Goal: Information Seeking & Learning: Learn about a topic

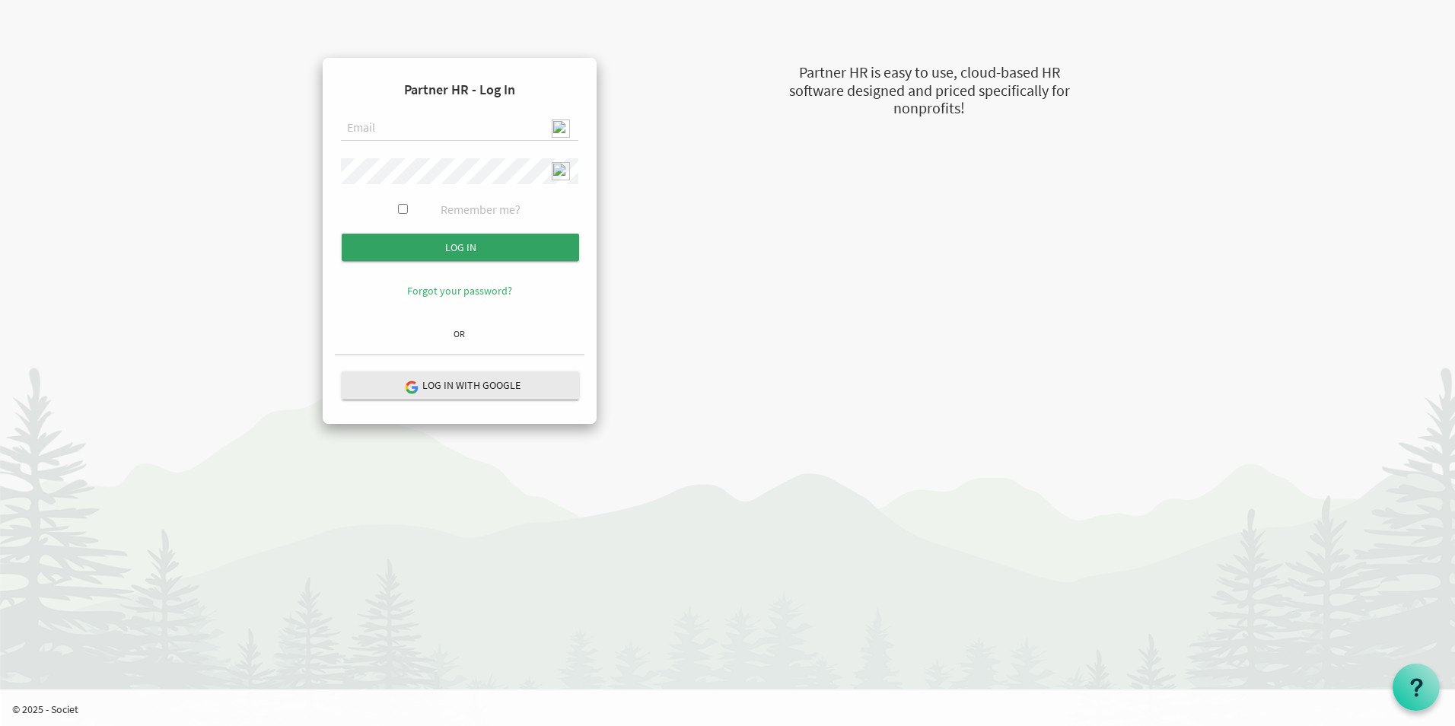
type input "[EMAIL_ADDRESS][DOMAIN_NAME]"
click at [466, 255] on input "submit" at bounding box center [460, 247] width 237 height 27
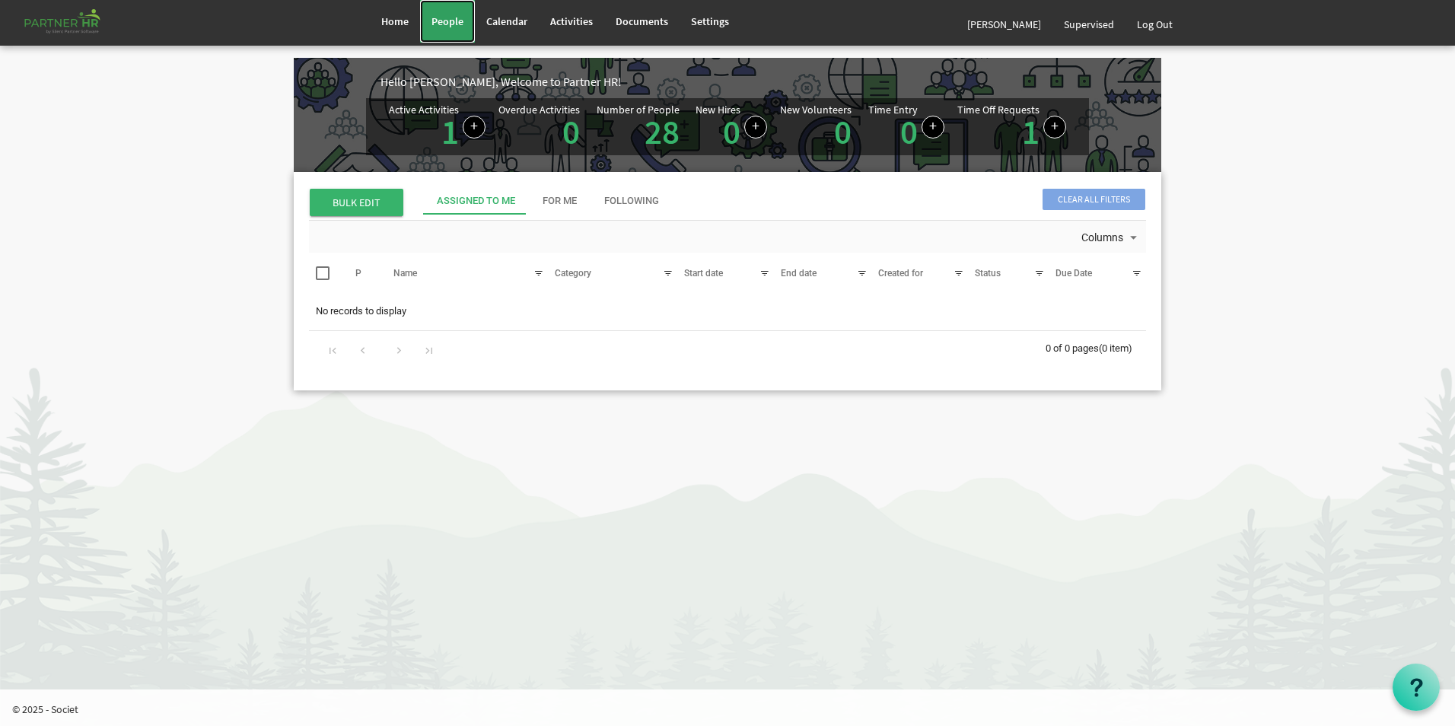
click at [455, 27] on span "People" at bounding box center [447, 21] width 32 height 14
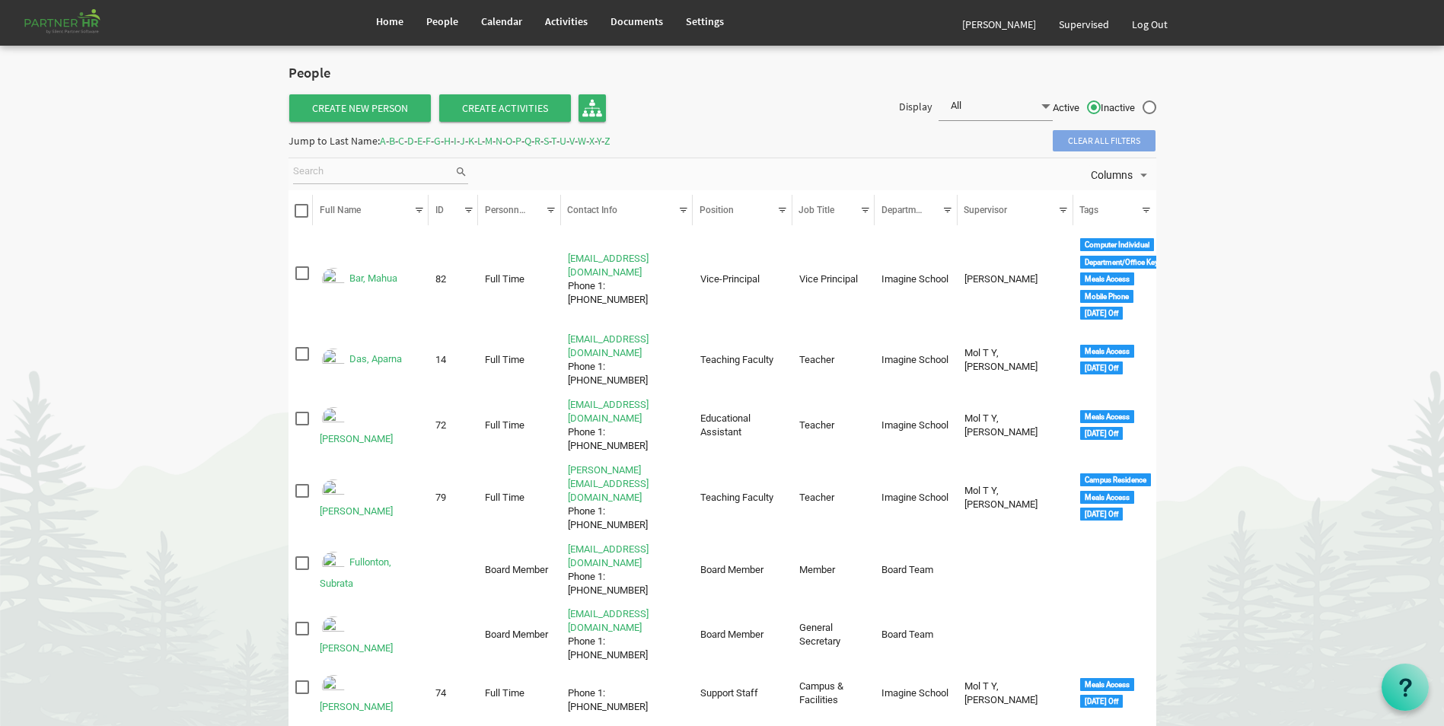
click at [1148, 105] on label "Inactive" at bounding box center [1128, 108] width 56 height 16
click at [1101, 104] on input "Inactive" at bounding box center [1100, 103] width 1 height 1
radio input "true"
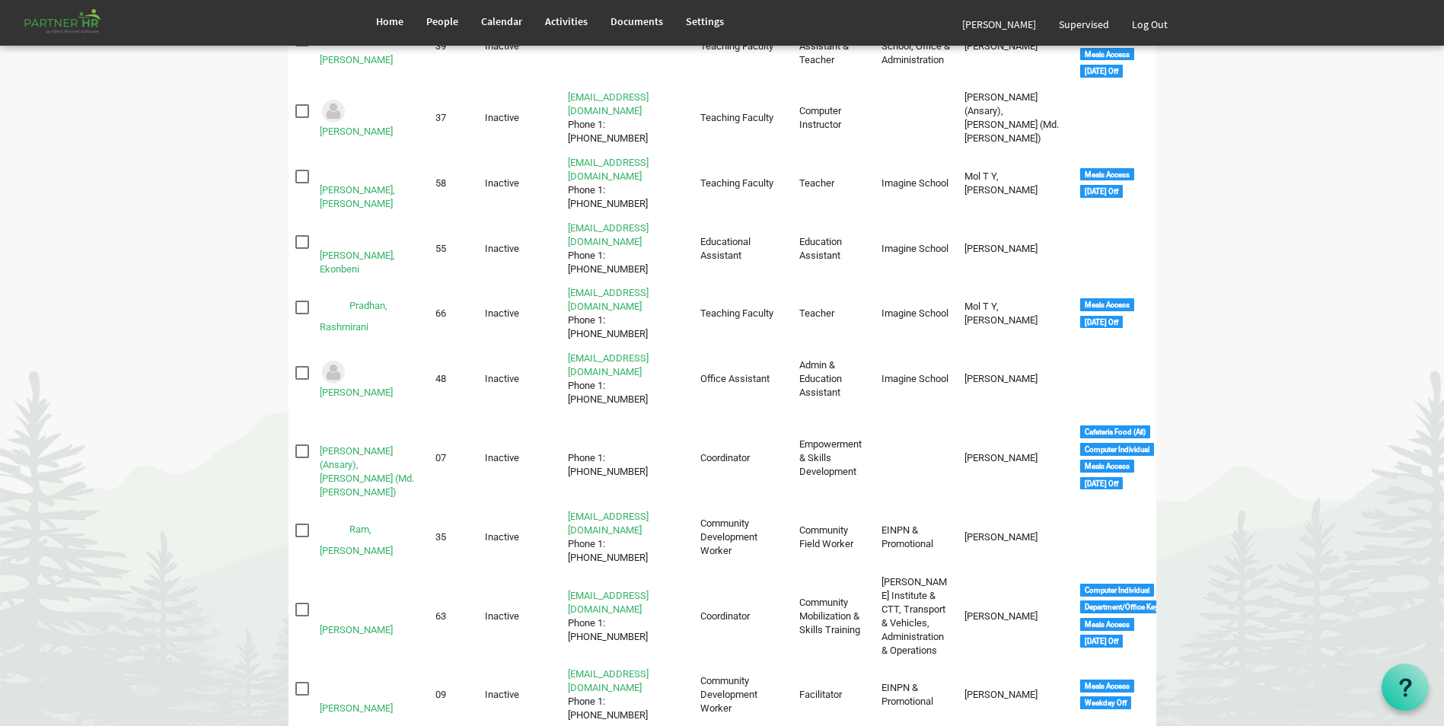
scroll to position [2654, 0]
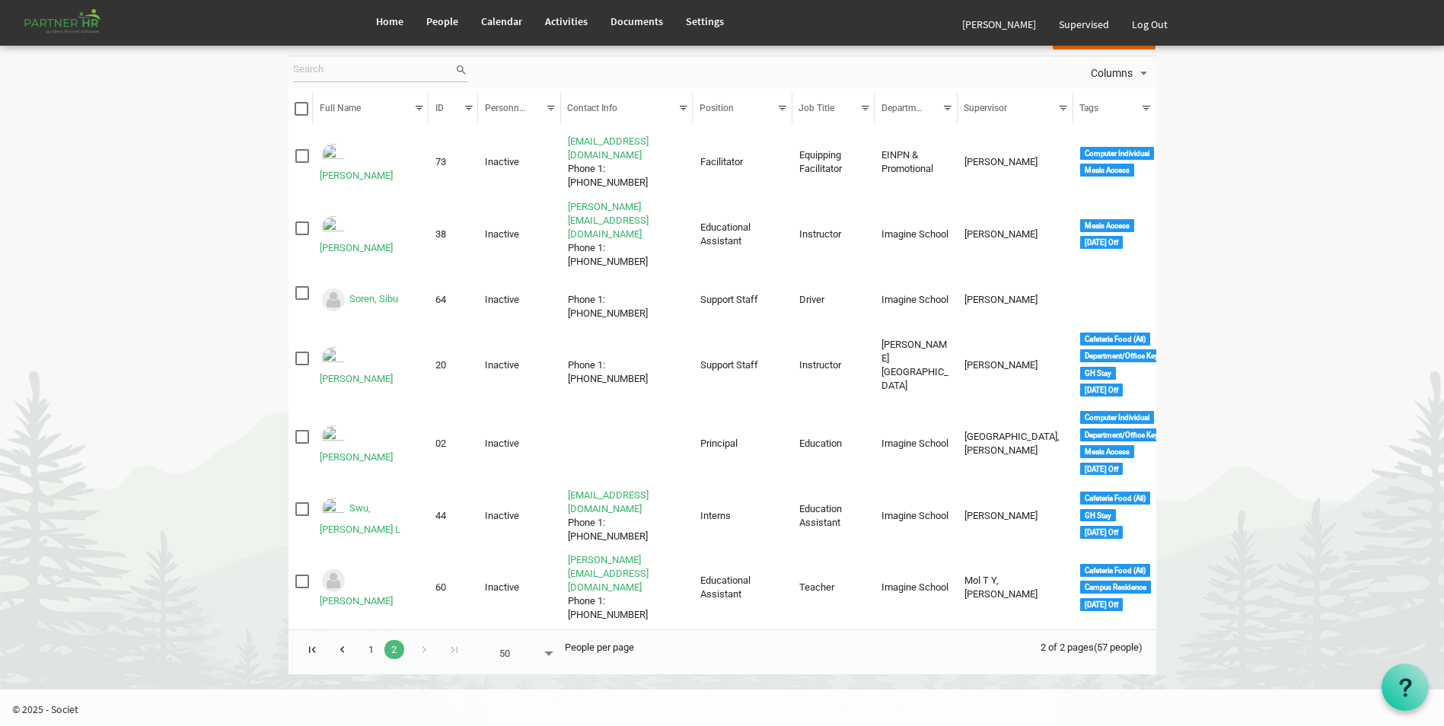
scroll to position [21, 0]
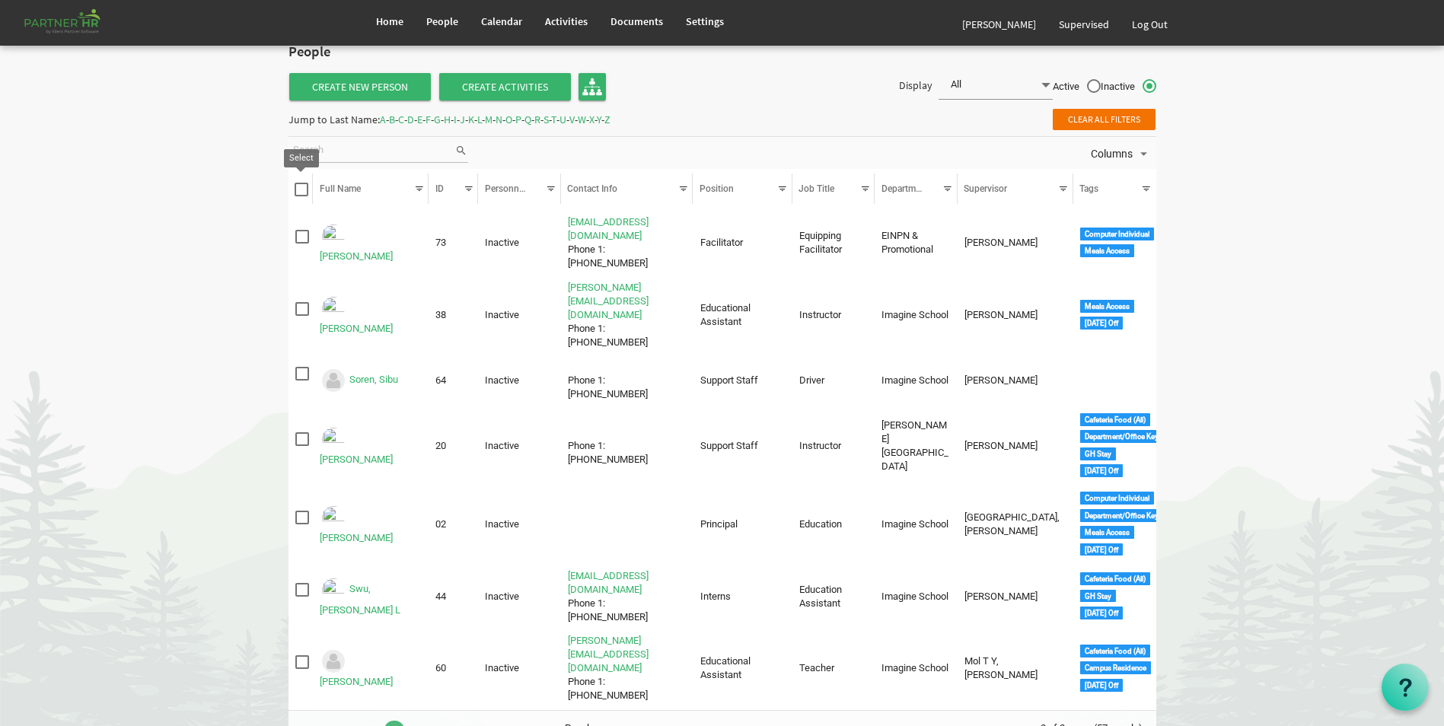
click at [303, 190] on span at bounding box center [302, 190] width 14 height 14
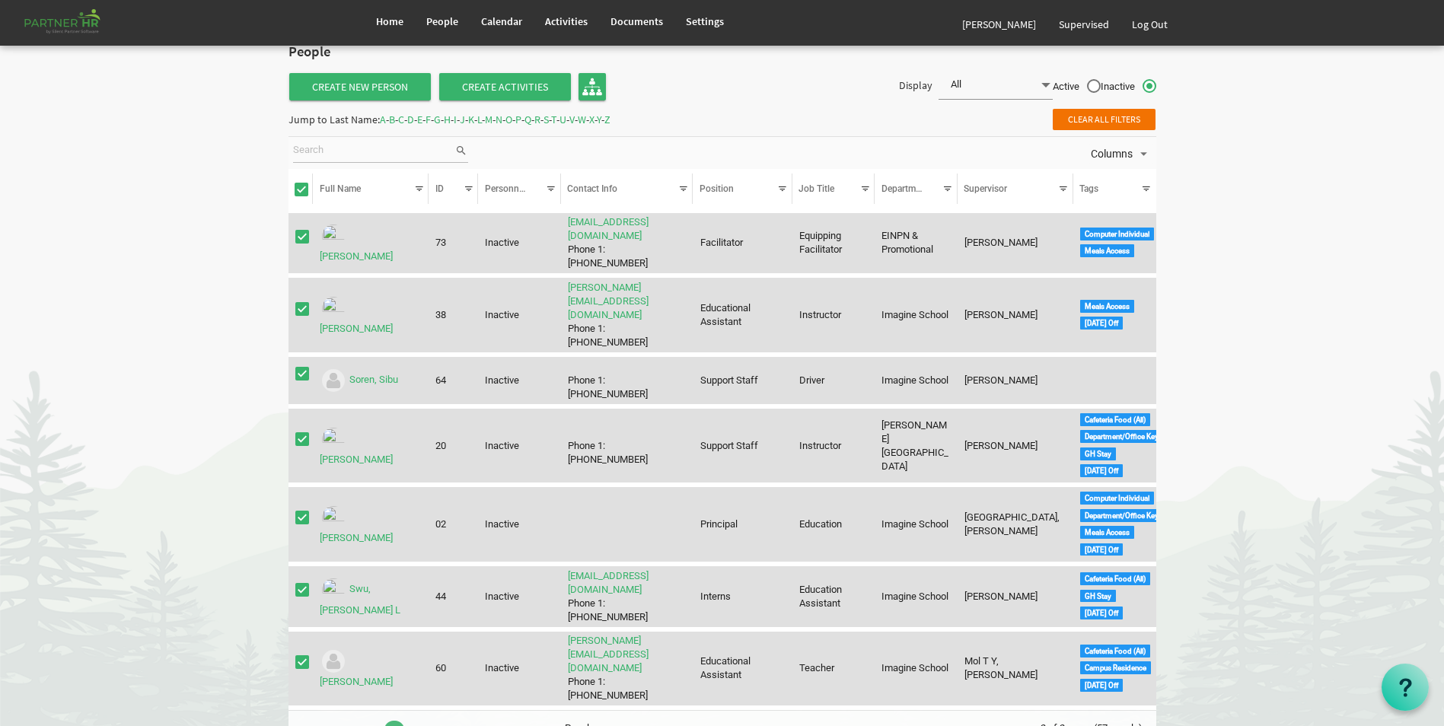
click at [1041, 91] on span at bounding box center [1046, 85] width 14 height 21
click at [237, 238] on body "Home People Calendar" at bounding box center [722, 374] width 1444 height 791
click at [305, 190] on span at bounding box center [302, 190] width 14 height 14
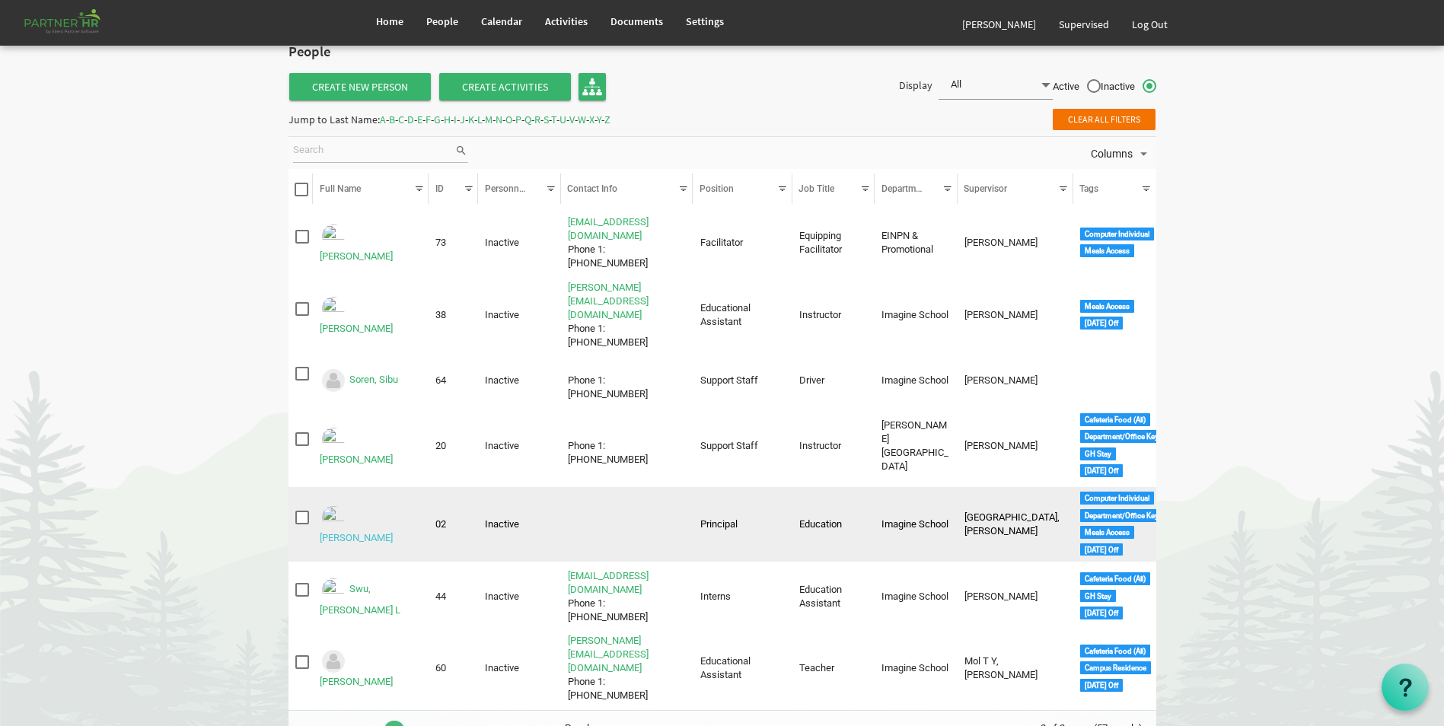
click at [363, 532] on link "Subudhi, Sasmita" at bounding box center [356, 537] width 73 height 11
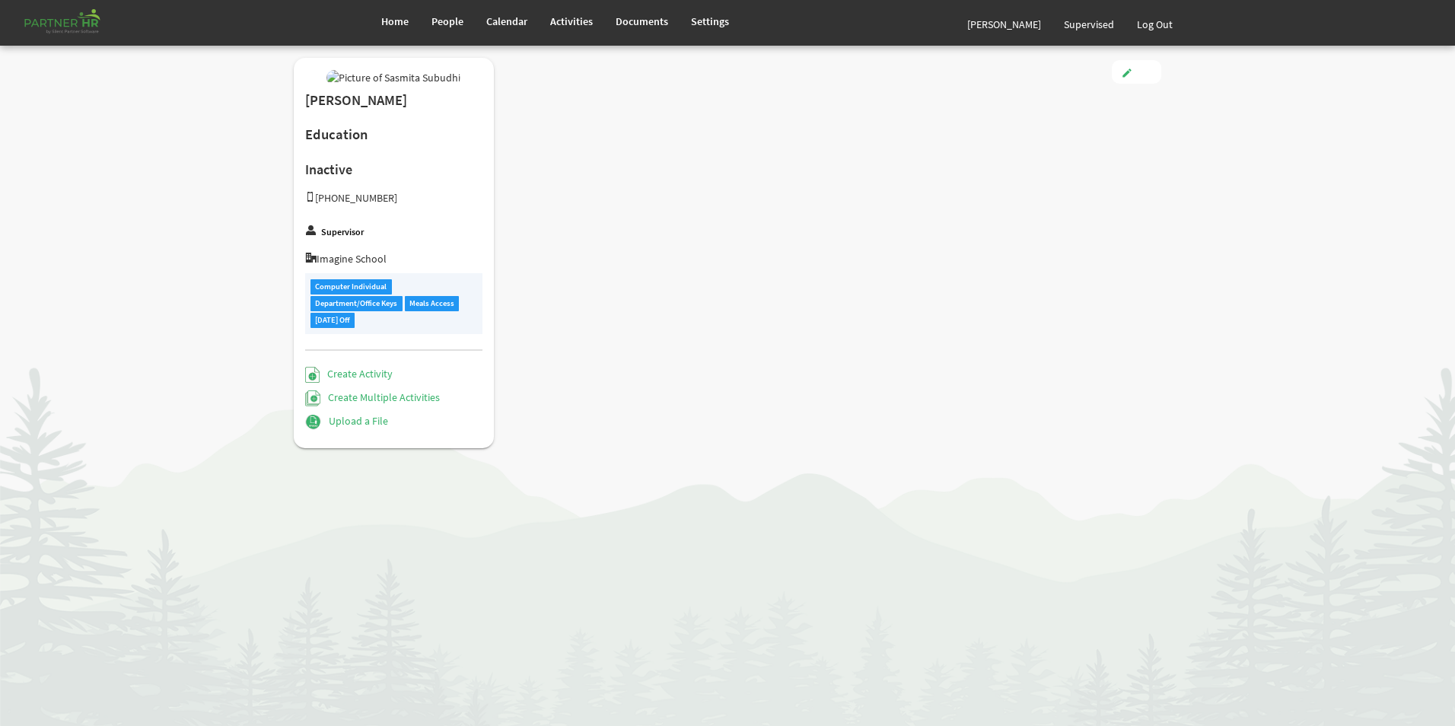
type input "Inactive"
type input "Principal"
type input "[PERSON_NAME] [PERSON_NAME]"
type input "1/4/2021"
type input "3/31/2024"
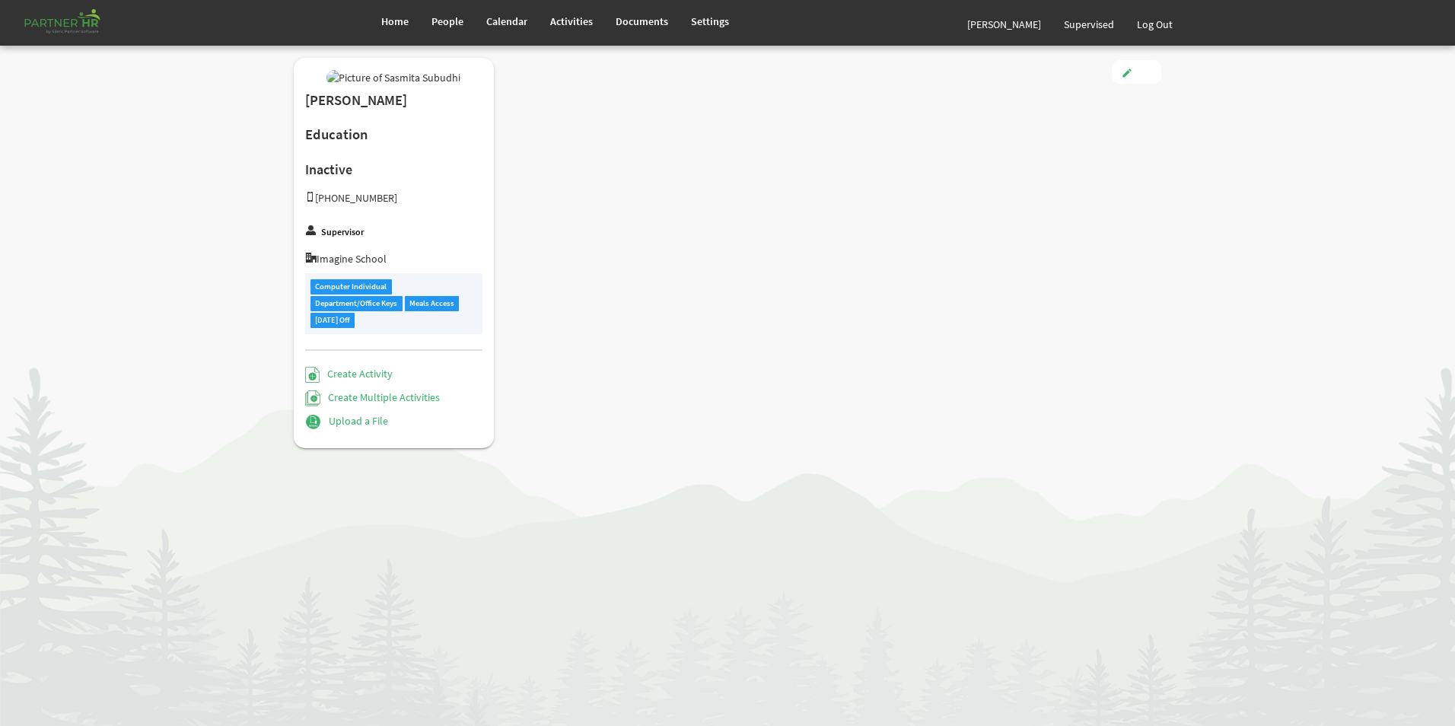
type input "Female"
type input "1/2/1991"
checkbox input "true"
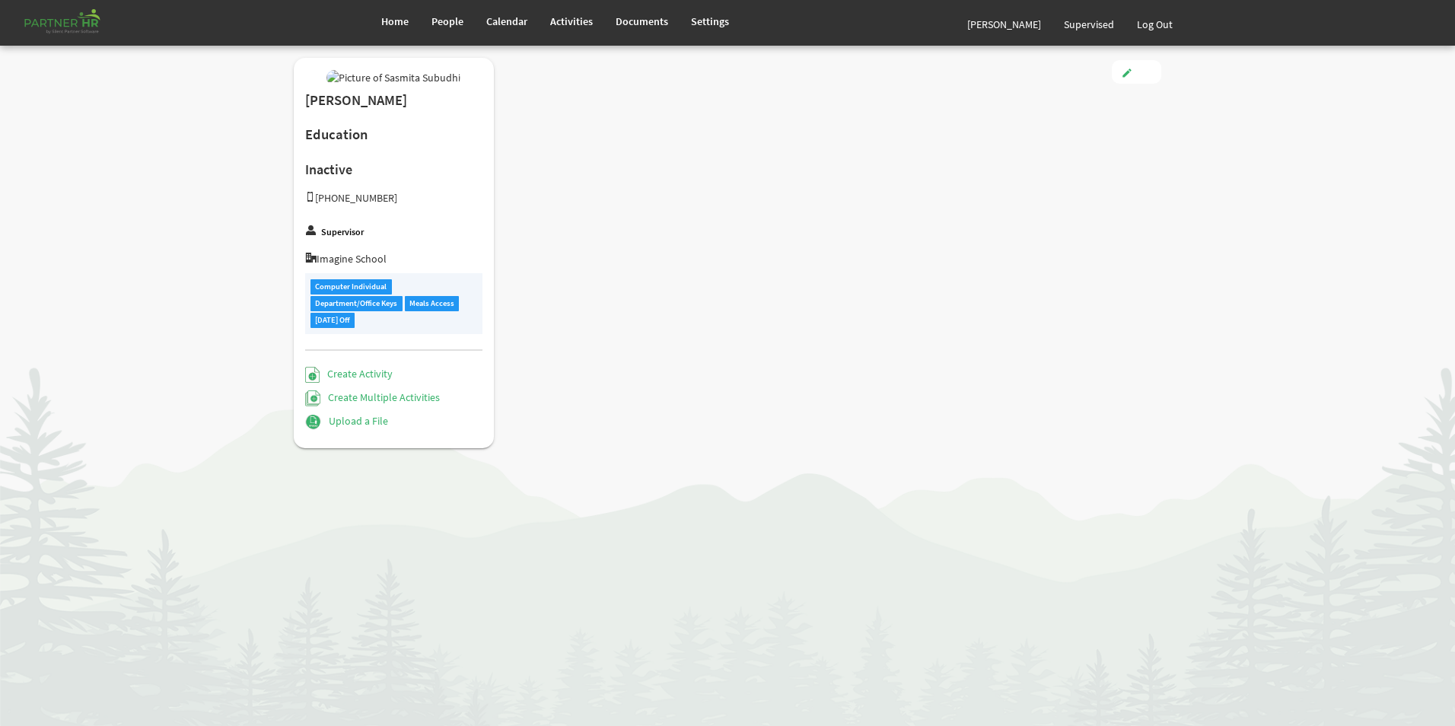
checkbox input "true"
type input "5.00"
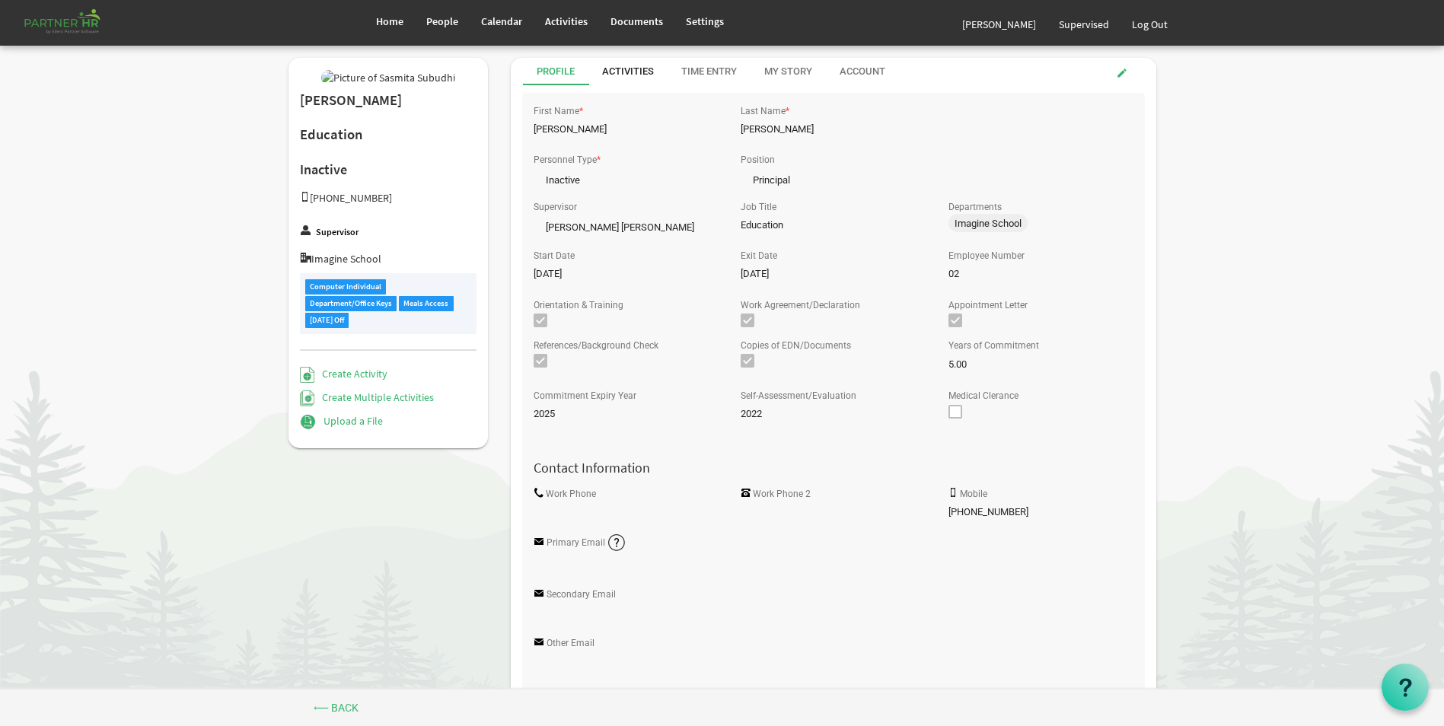
click at [636, 73] on div "Activities" at bounding box center [628, 72] width 52 height 14
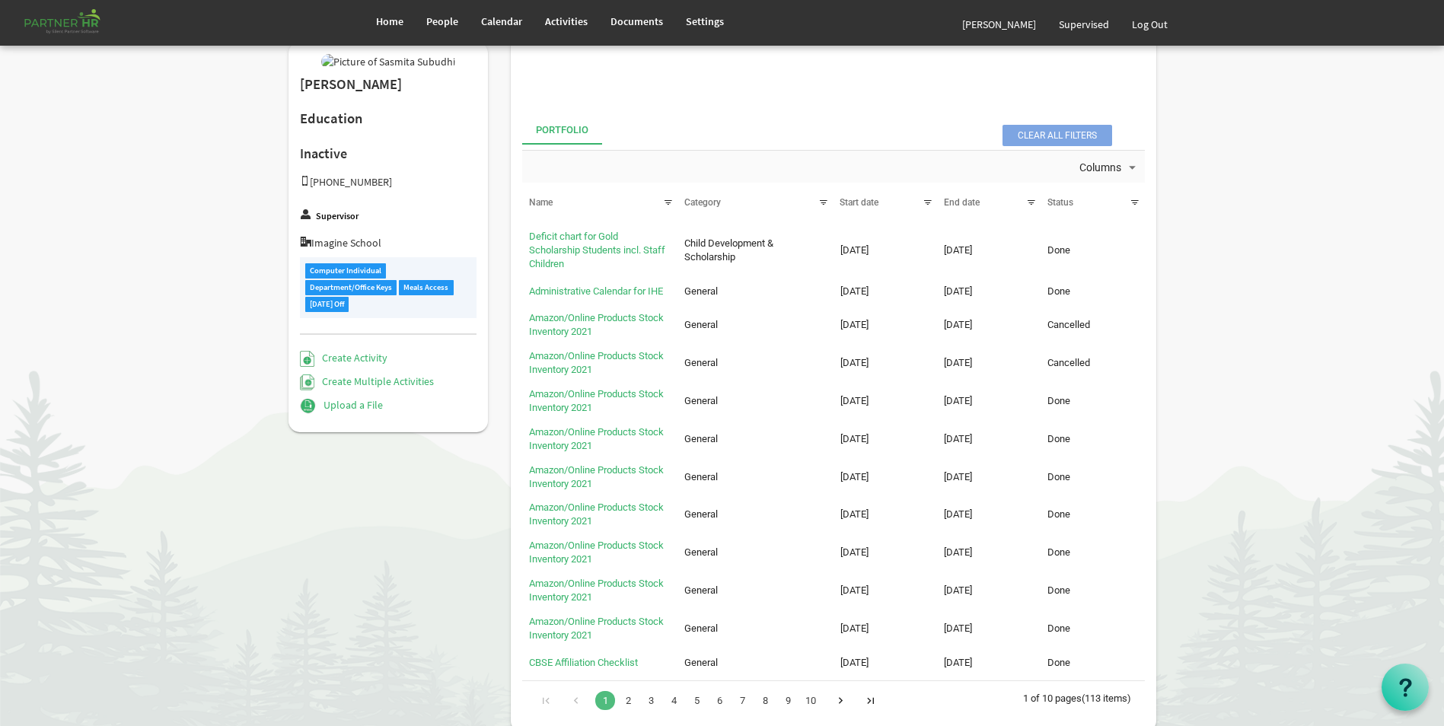
scroll to position [285, 0]
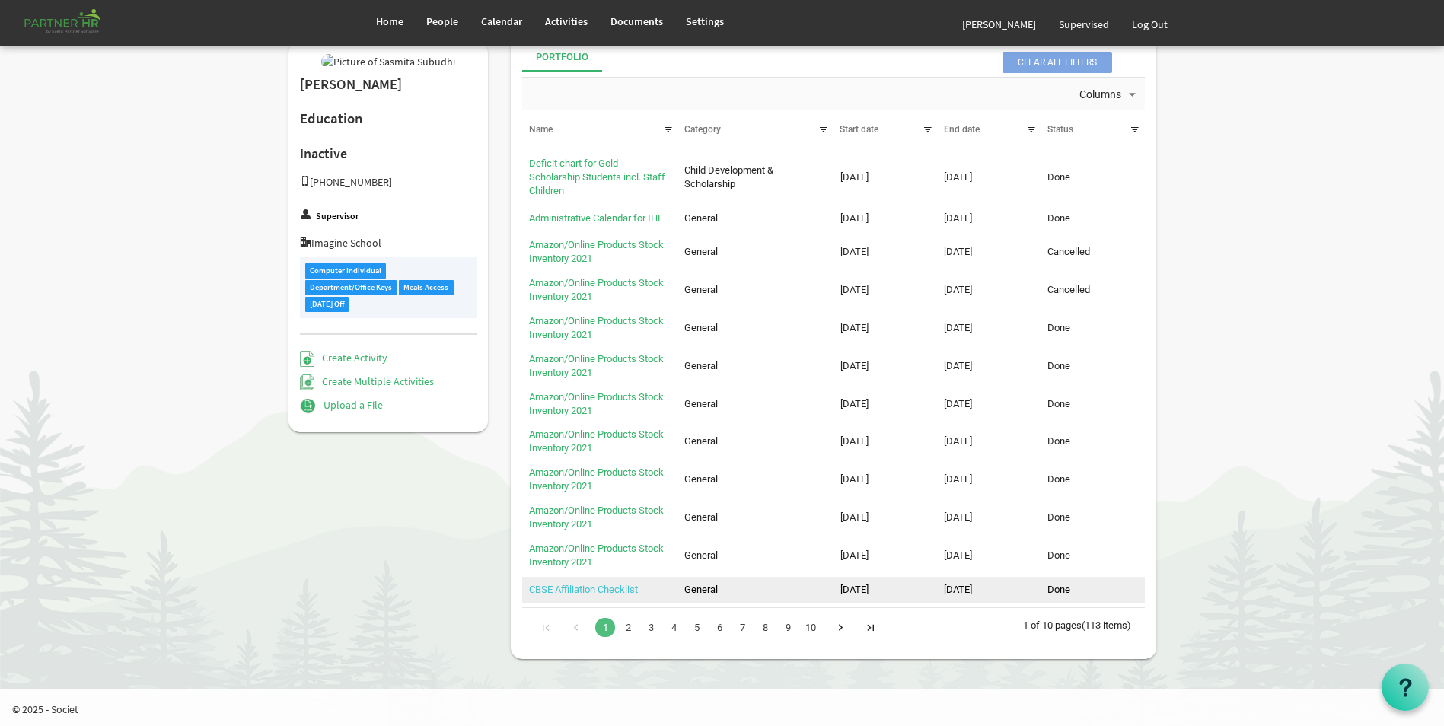
click at [607, 593] on link "CBSE Affiliation Checklist" at bounding box center [583, 589] width 109 height 11
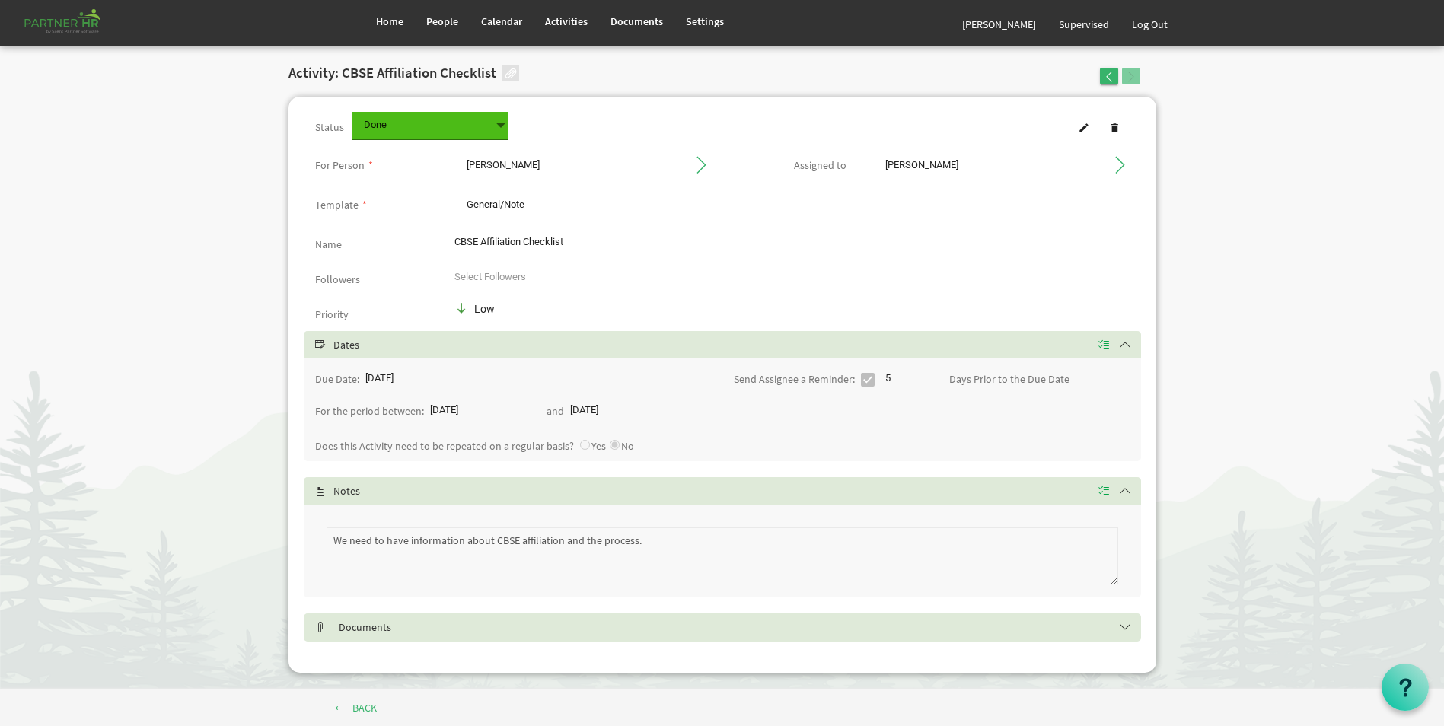
click at [363, 623] on h5 "Documents" at bounding box center [733, 627] width 837 height 12
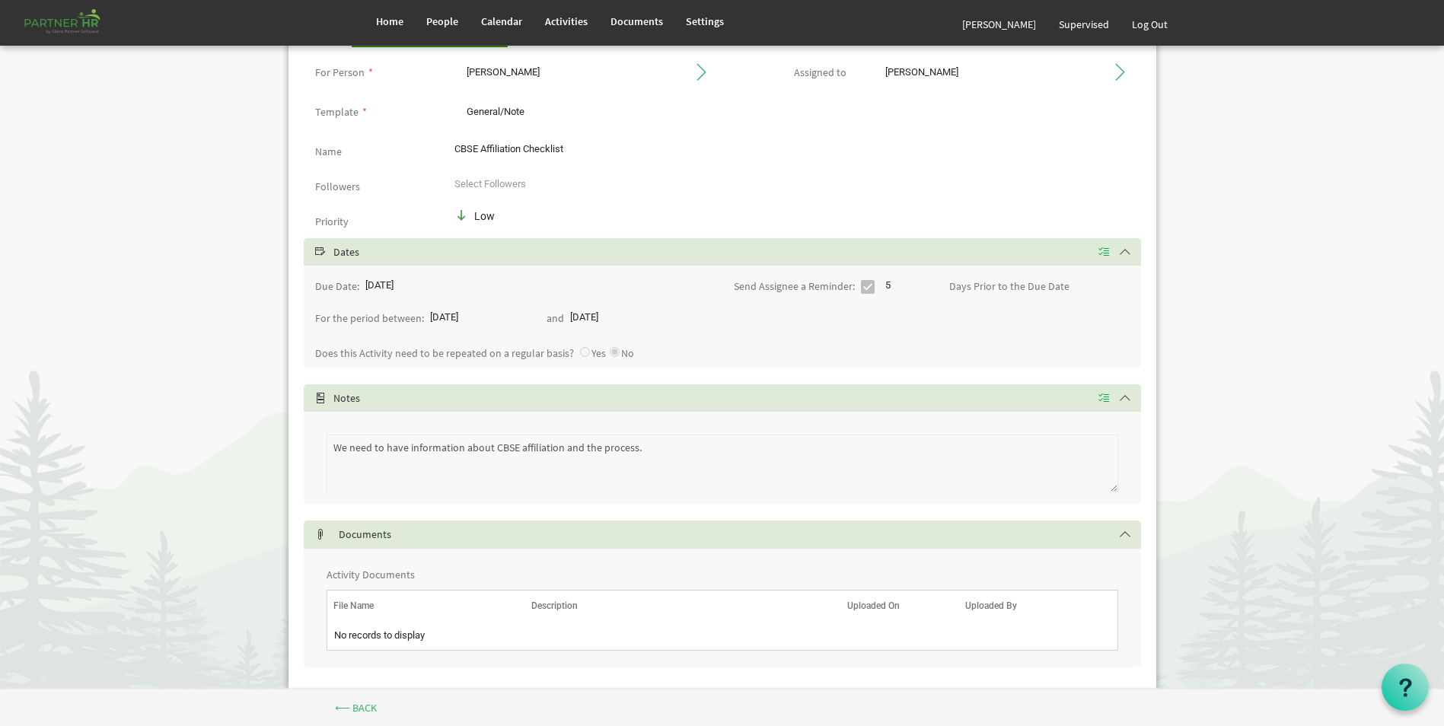
scroll to position [128, 0]
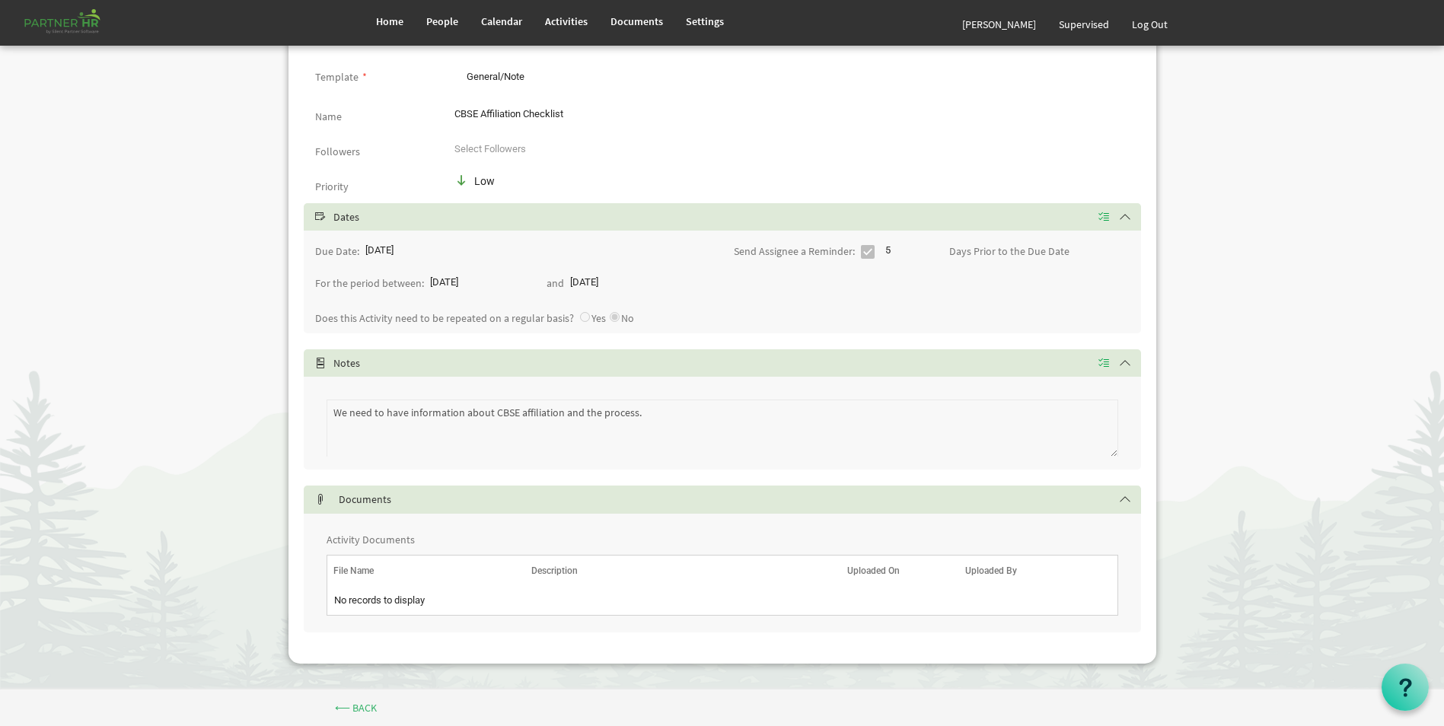
click at [446, 507] on div "Documents" at bounding box center [722, 499] width 837 height 27
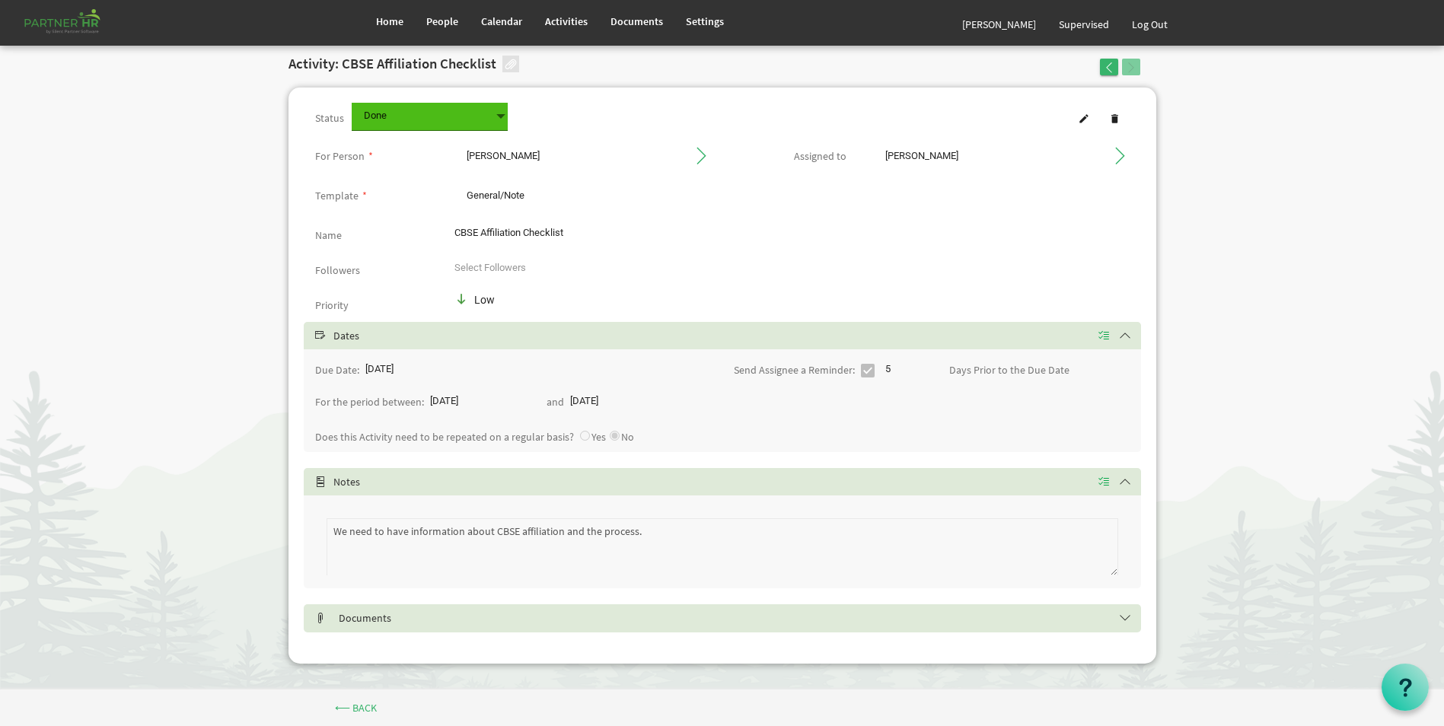
click at [507, 60] on span at bounding box center [510, 64] width 17 height 17
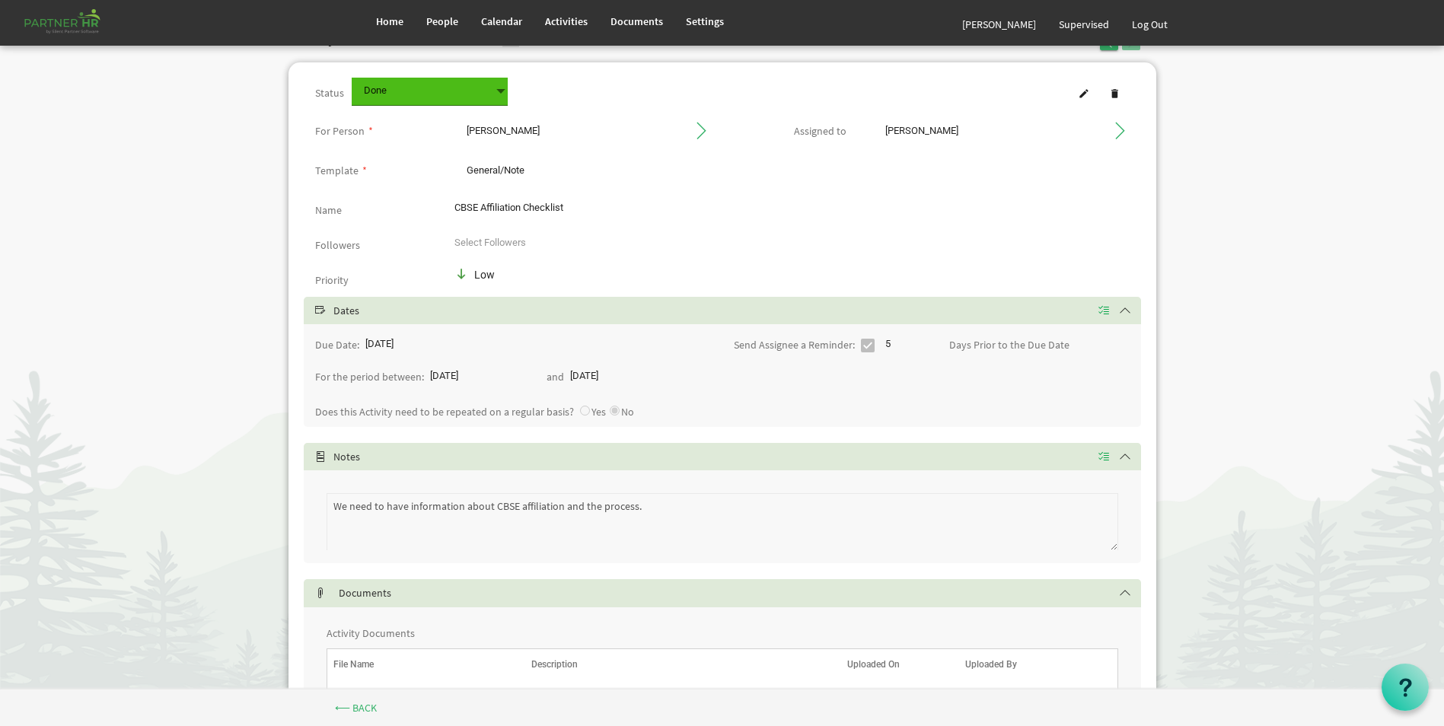
scroll to position [0, 0]
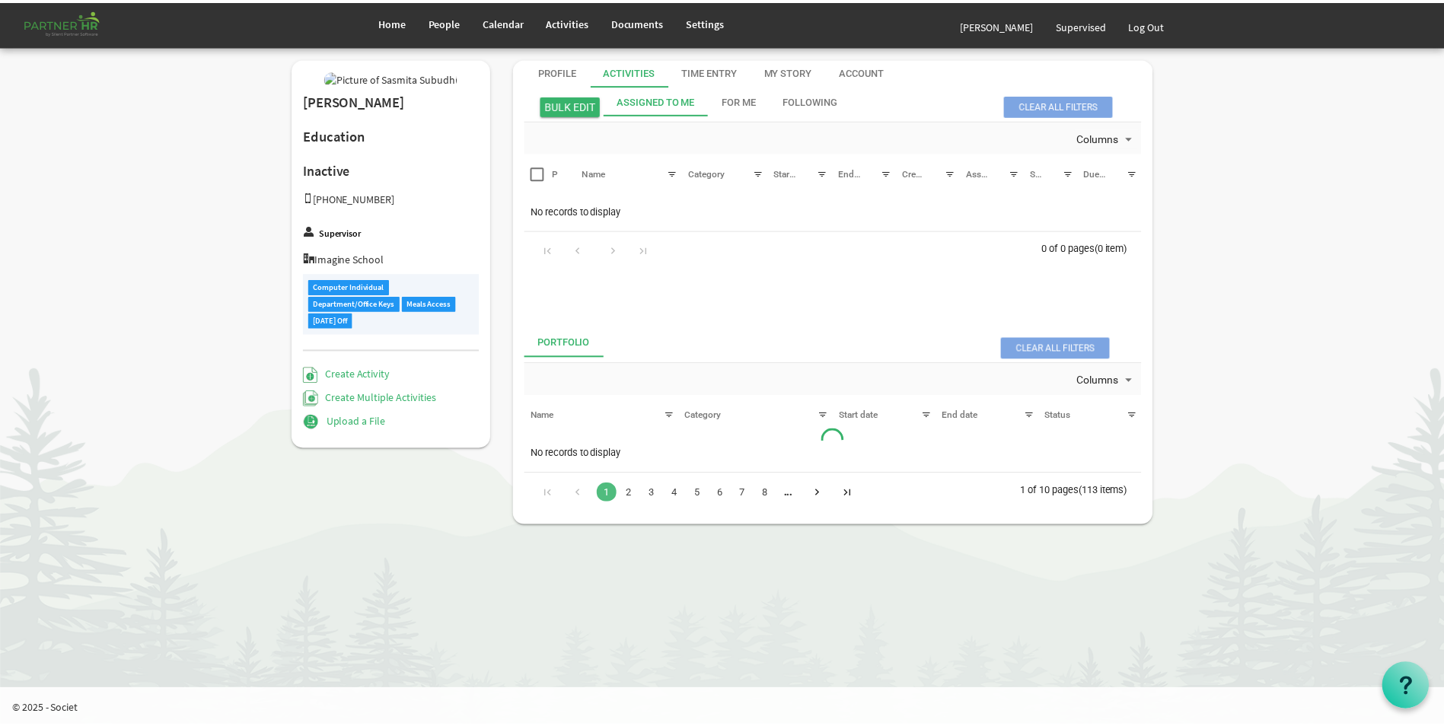
scroll to position [285, 0]
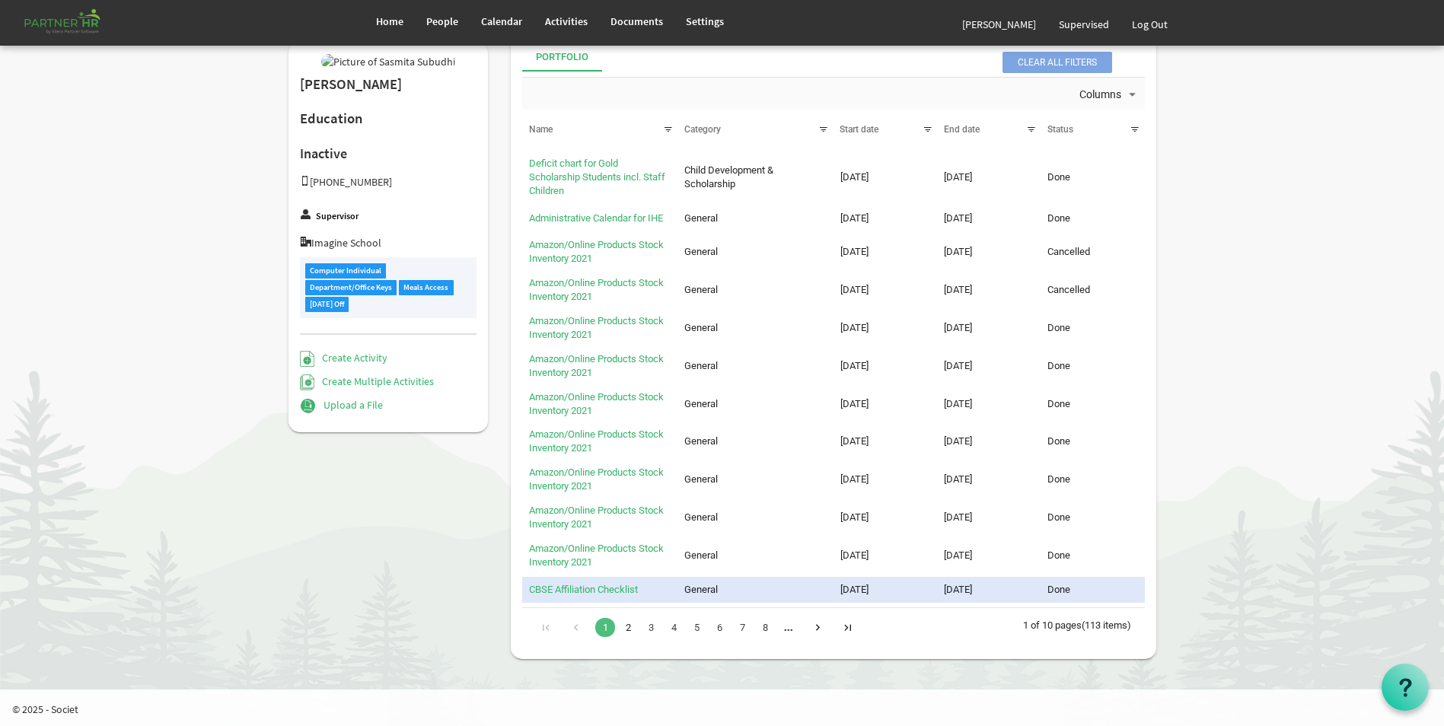
click at [630, 629] on link "2" at bounding box center [628, 627] width 20 height 19
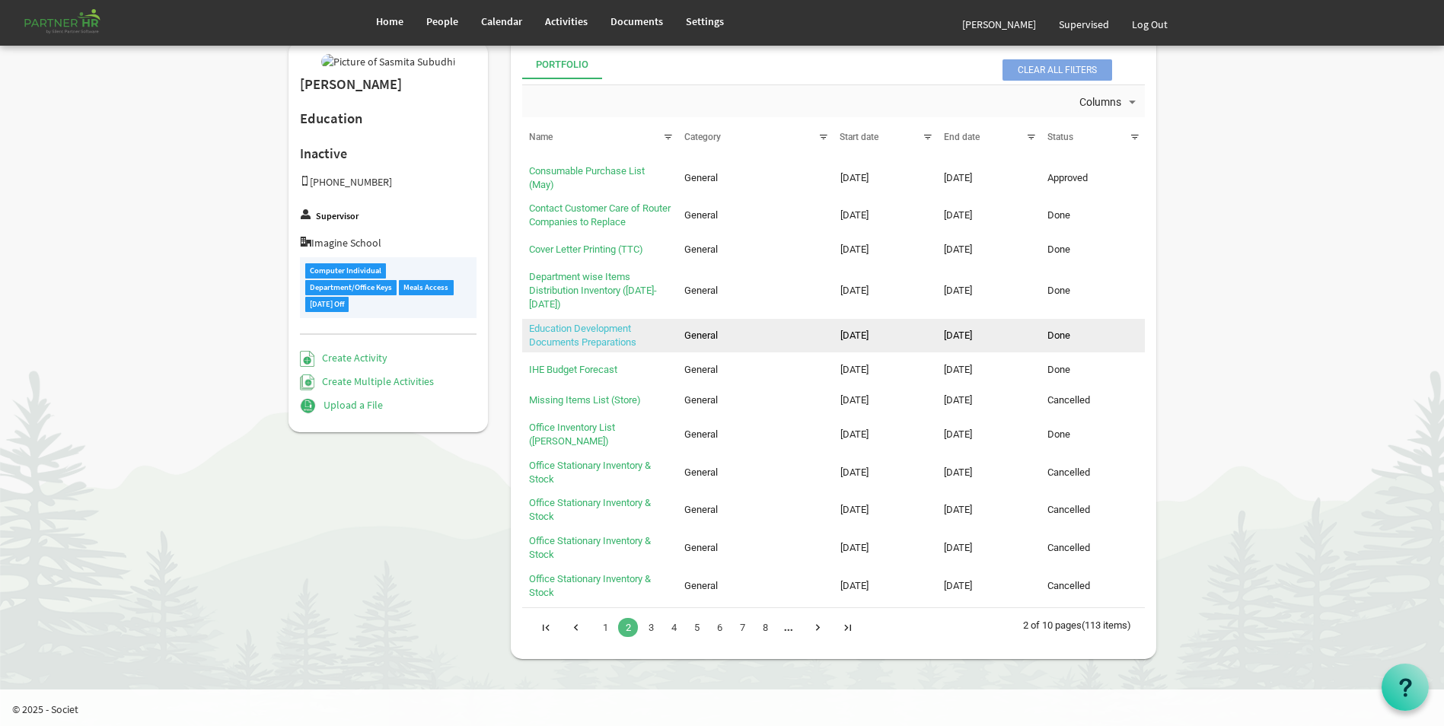
click at [572, 342] on link "Education Development Documents Preparations" at bounding box center [582, 335] width 107 height 25
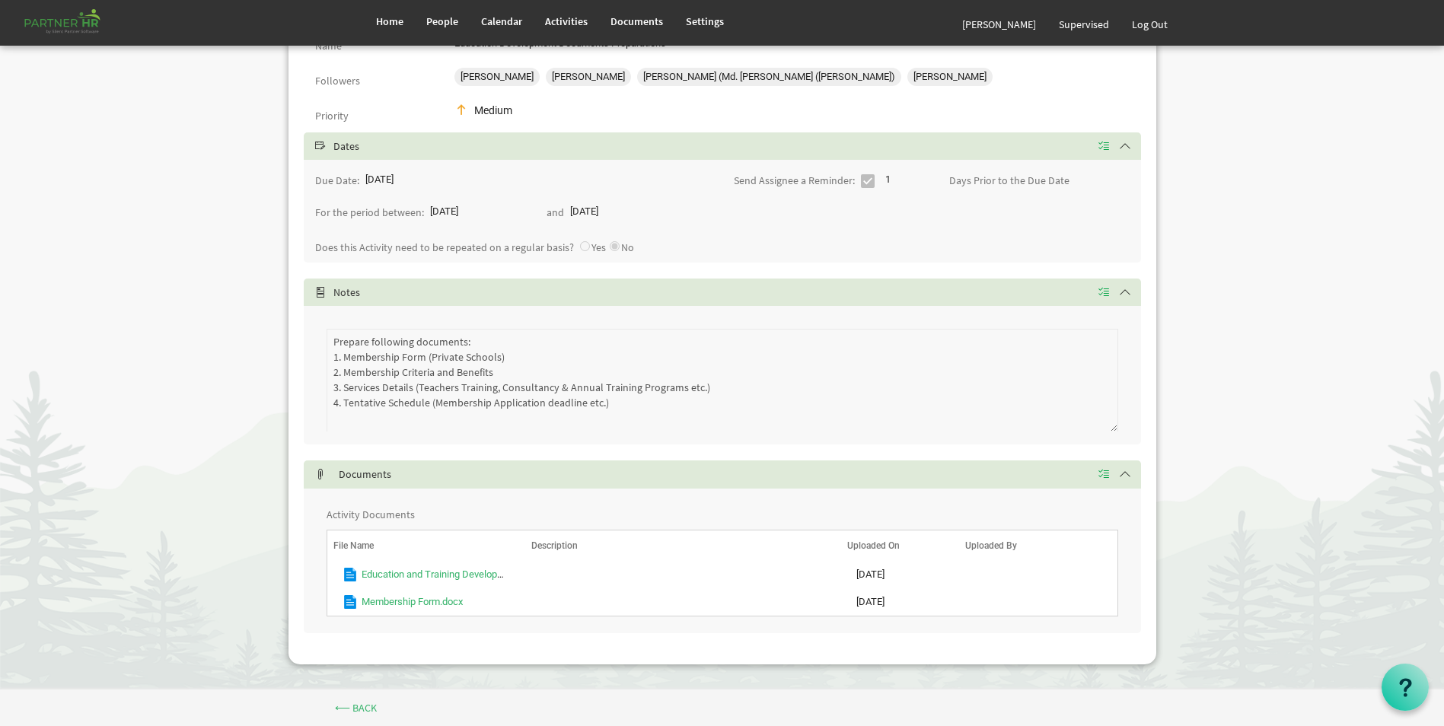
scroll to position [199, 0]
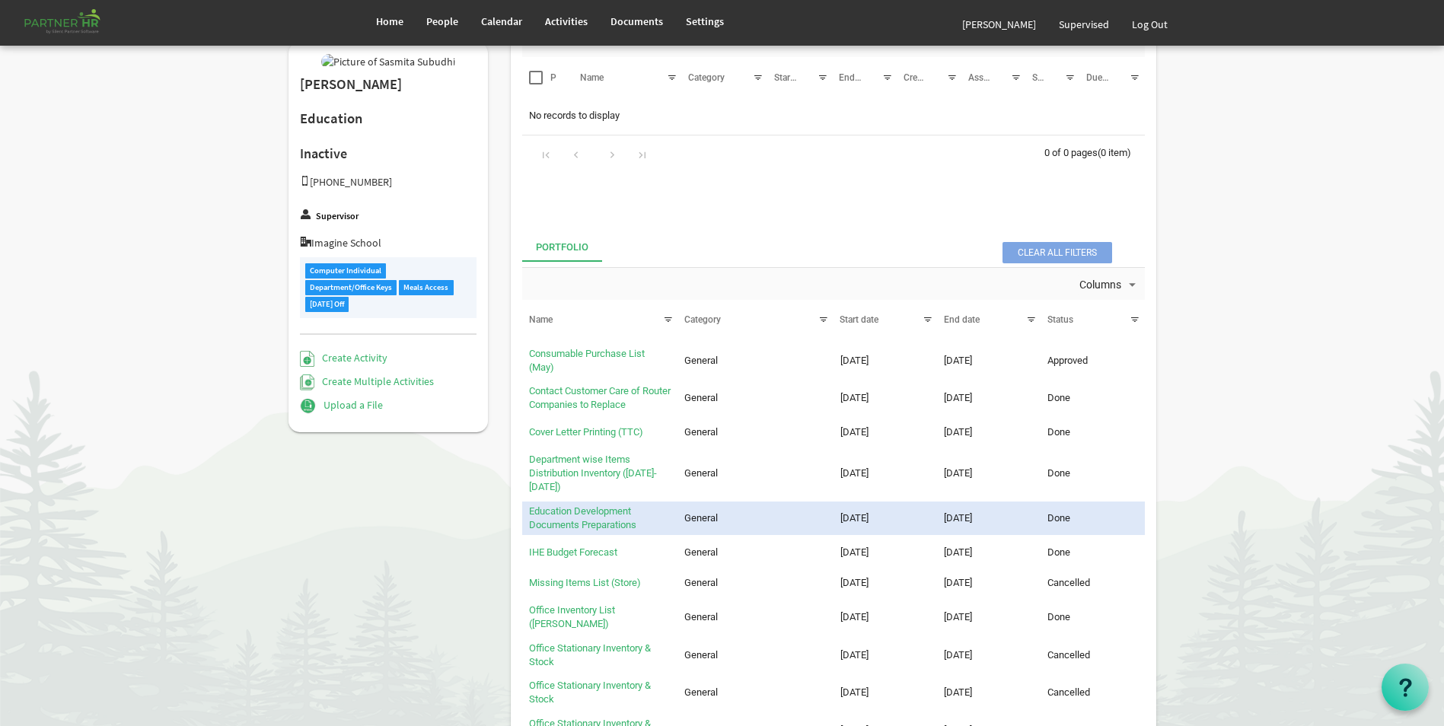
scroll to position [228, 0]
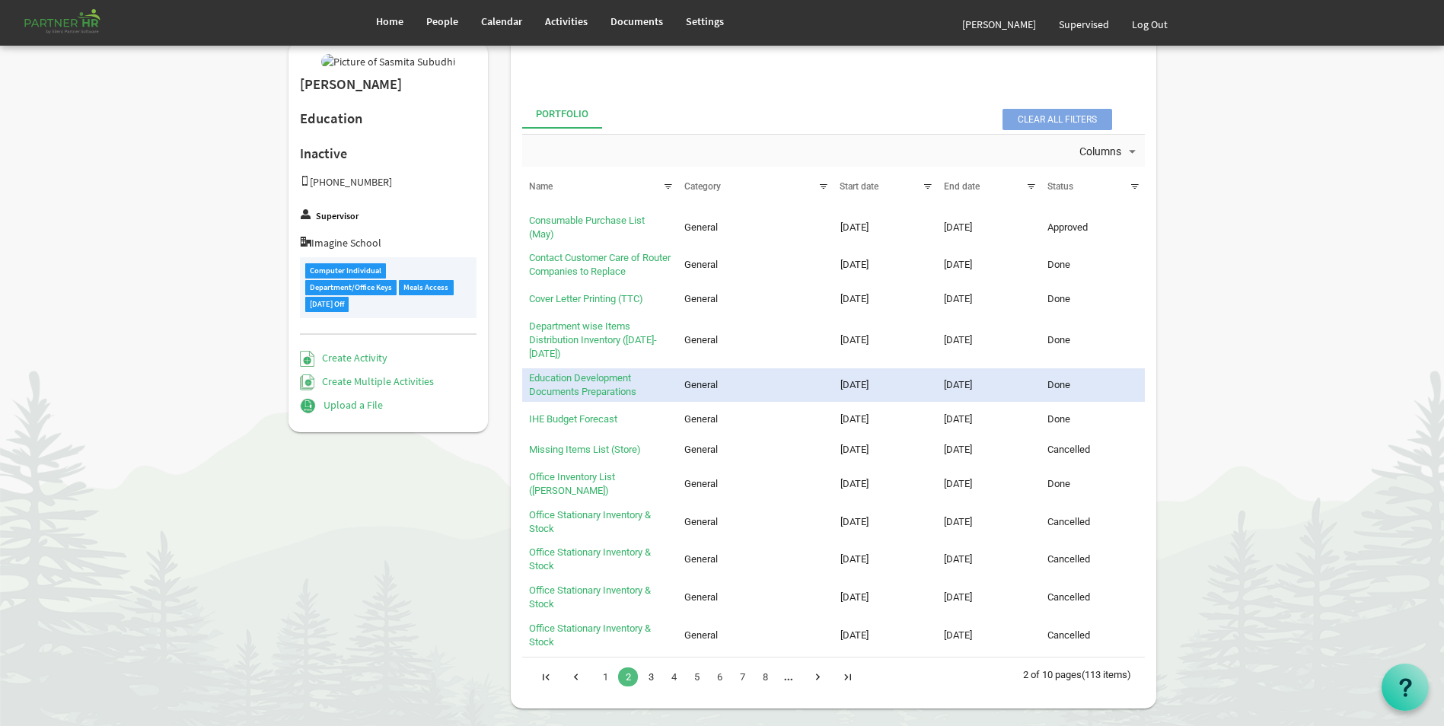
click at [651, 677] on link "3" at bounding box center [651, 676] width 20 height 19
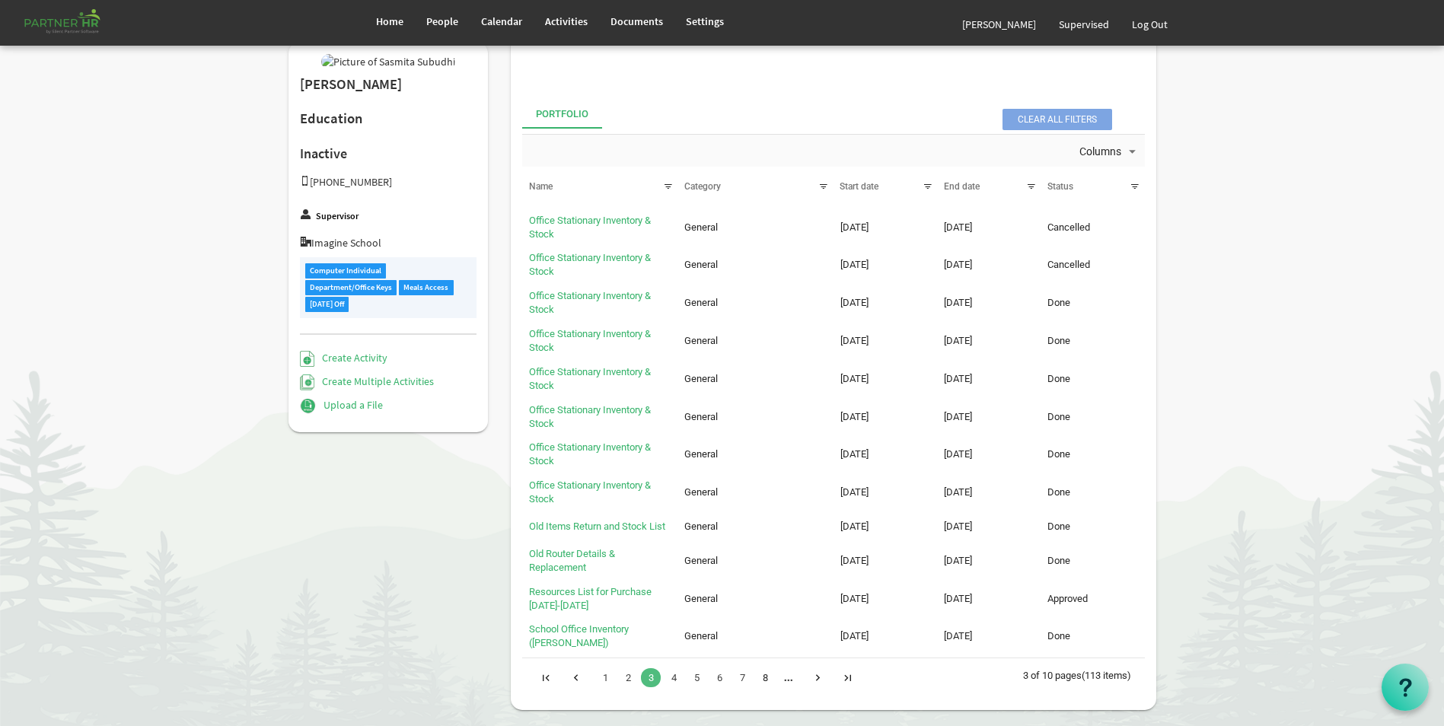
click at [769, 681] on link "8" at bounding box center [765, 677] width 20 height 19
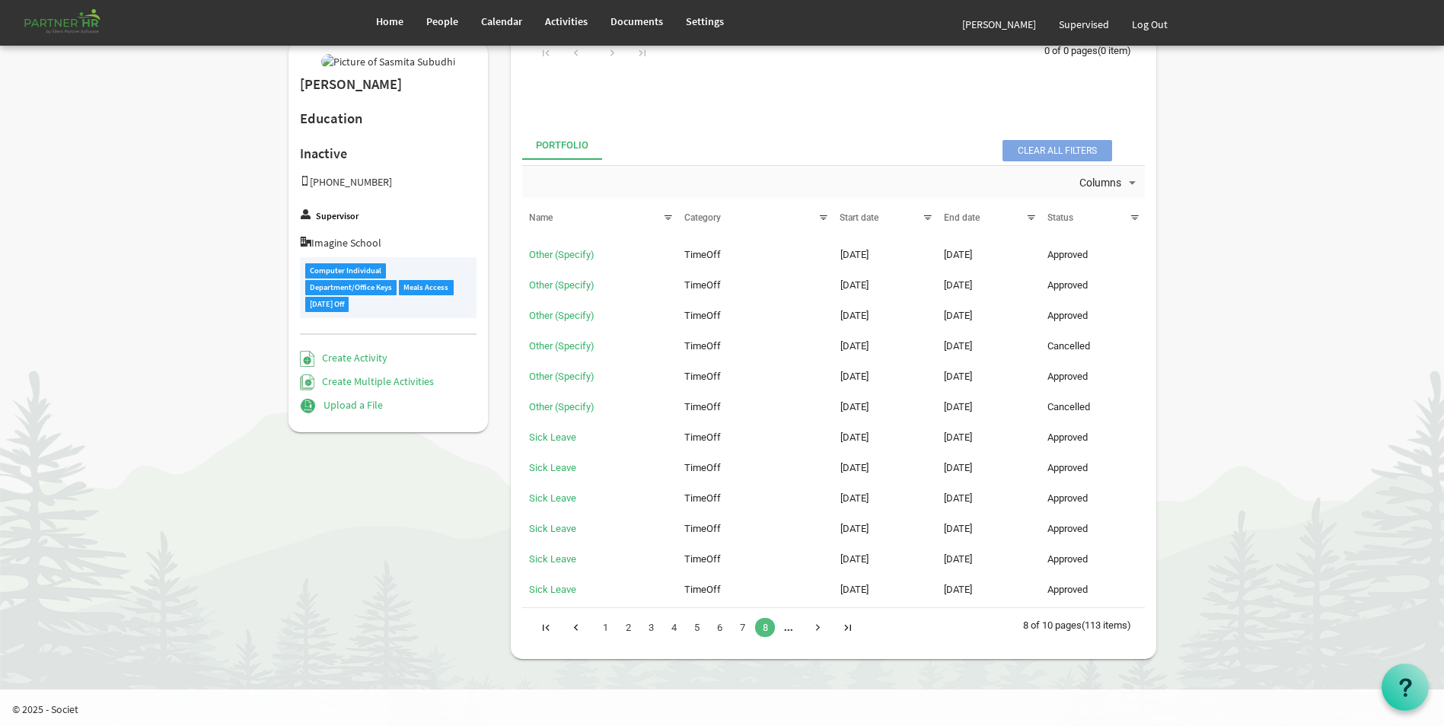
click at [813, 634] on div "Go to next page" at bounding box center [817, 626] width 21 height 21
click at [649, 629] on link "10" at bounding box center [651, 627] width 20 height 19
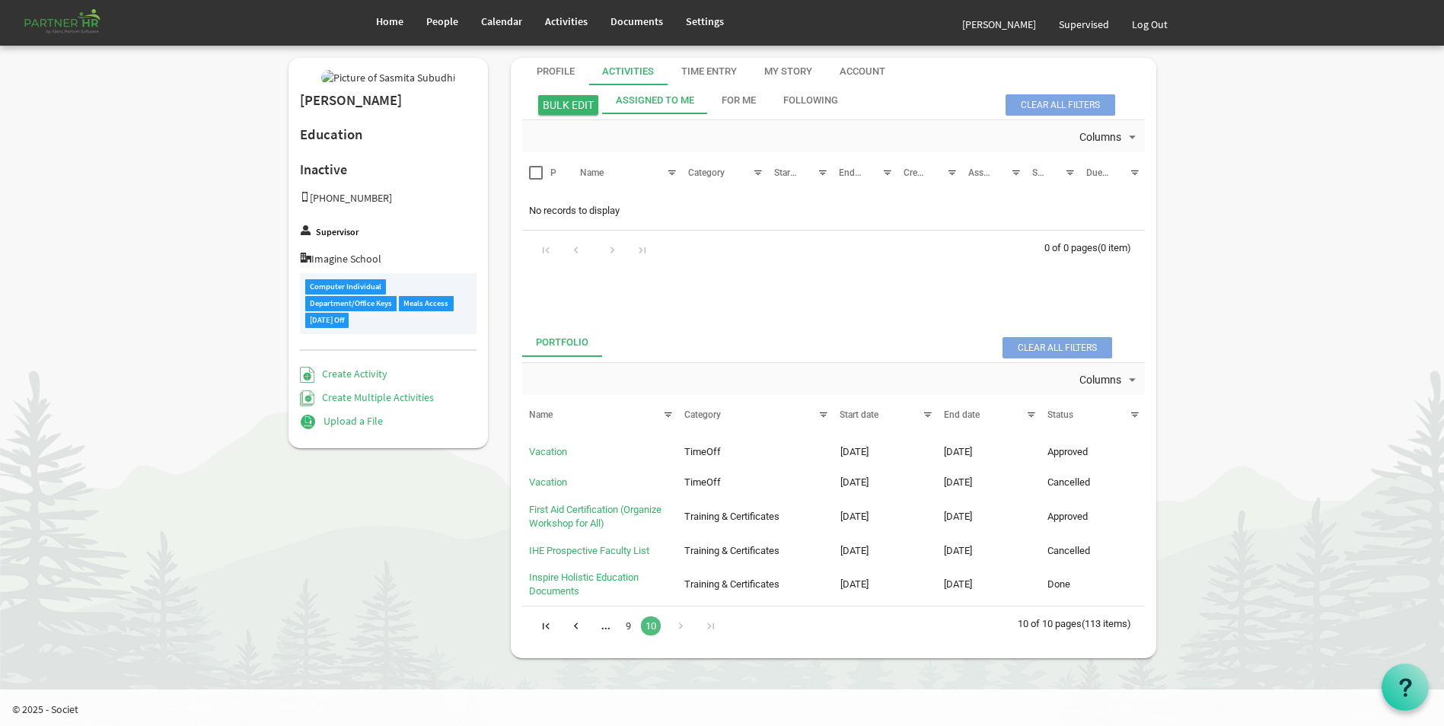
scroll to position [0, 0]
click at [637, 627] on link "9" at bounding box center [634, 625] width 20 height 19
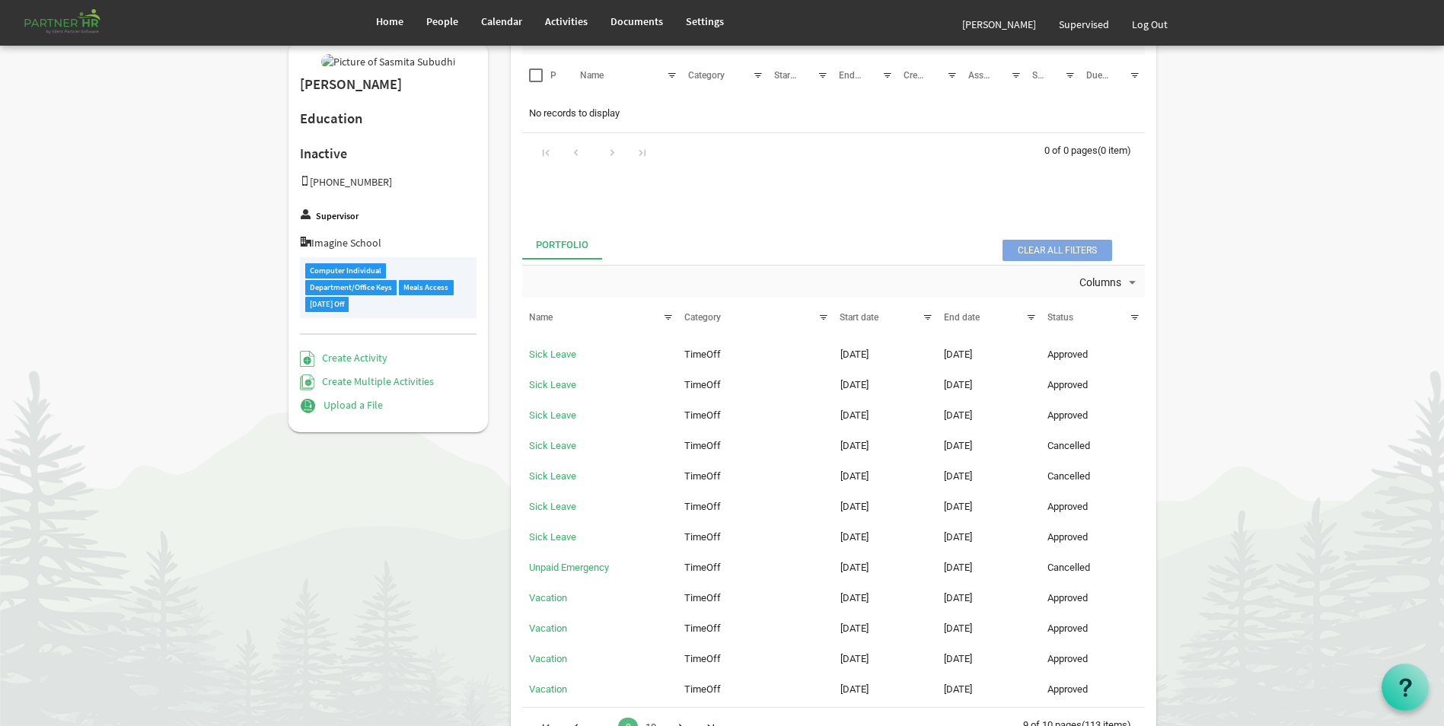
scroll to position [197, 0]
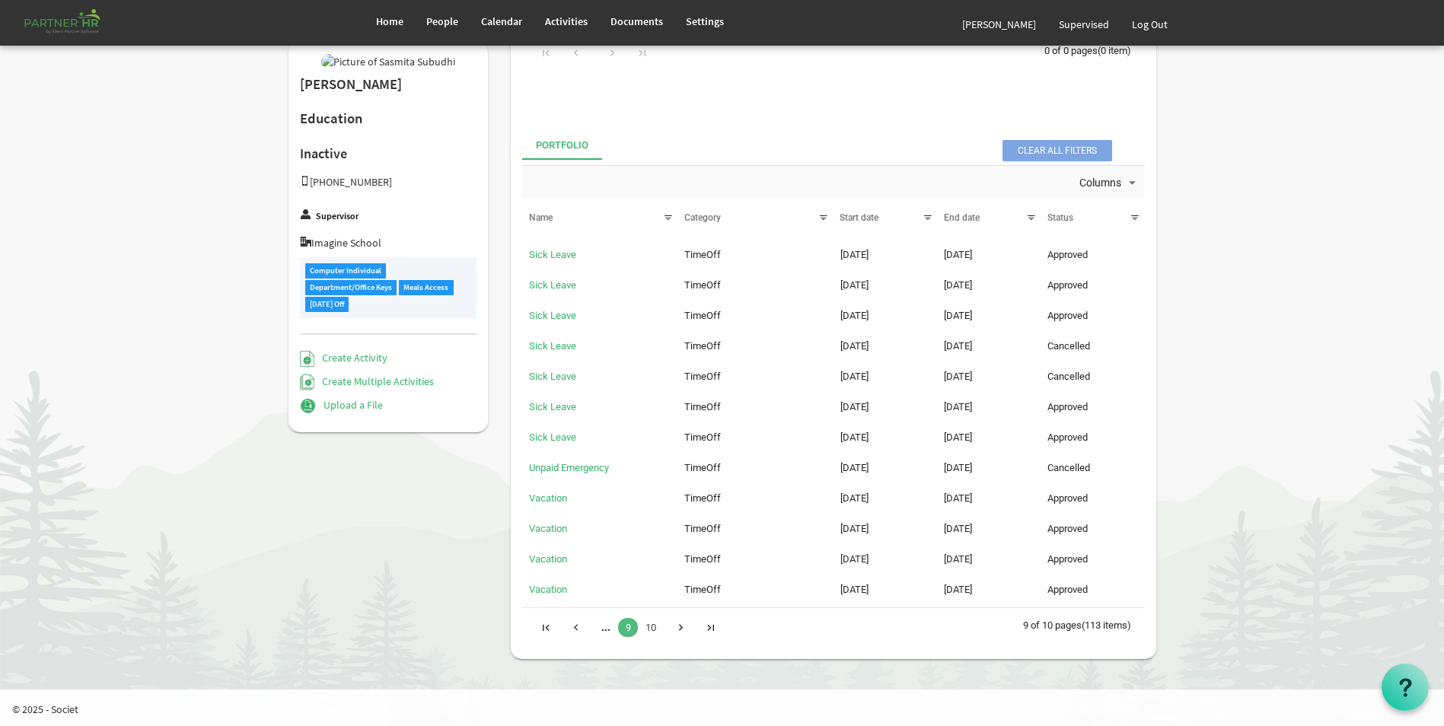
click at [576, 626] on div "Go to previous page" at bounding box center [575, 626] width 21 height 21
click at [742, 632] on link "7" at bounding box center [742, 627] width 20 height 19
click at [716, 628] on link "6" at bounding box center [719, 627] width 20 height 19
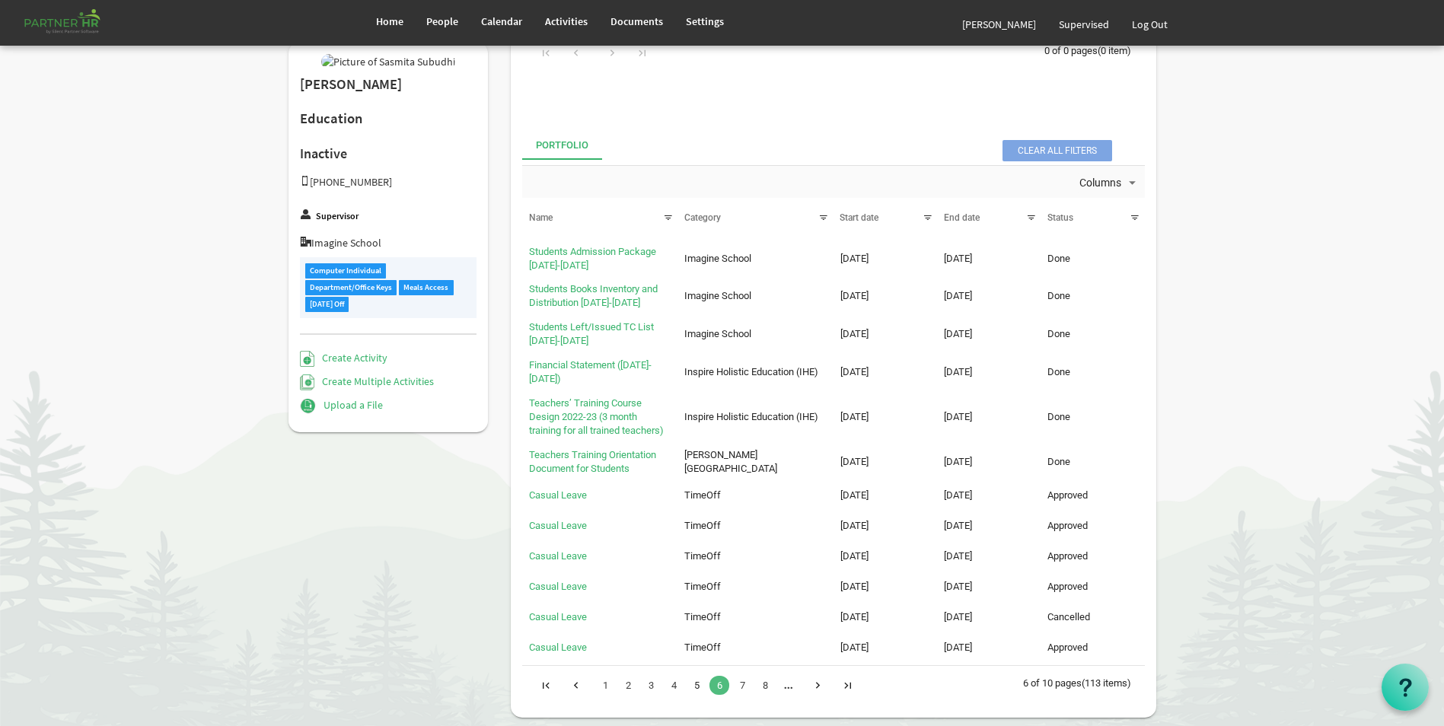
click at [695, 688] on link "5" at bounding box center [696, 685] width 20 height 19
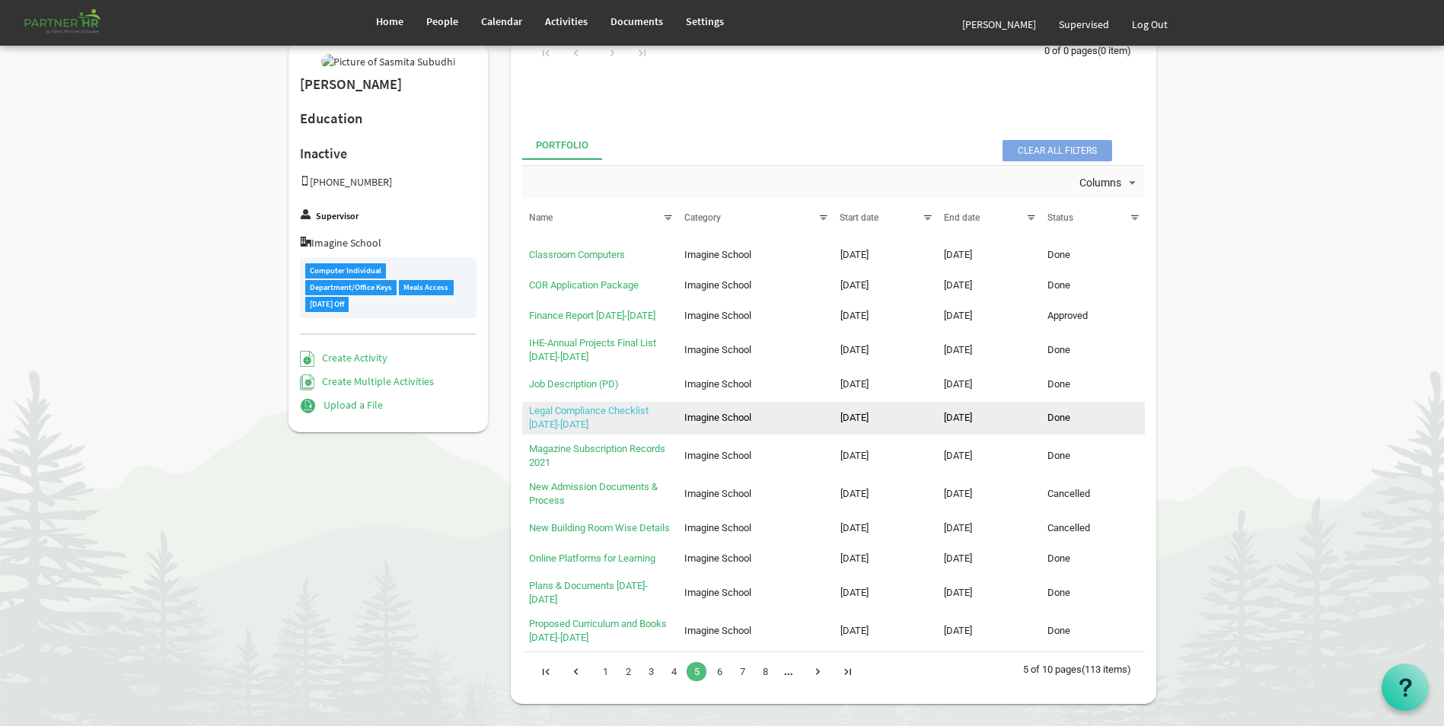
click at [554, 419] on link "Legal Compliance Checklist 2021-2022" at bounding box center [588, 417] width 119 height 25
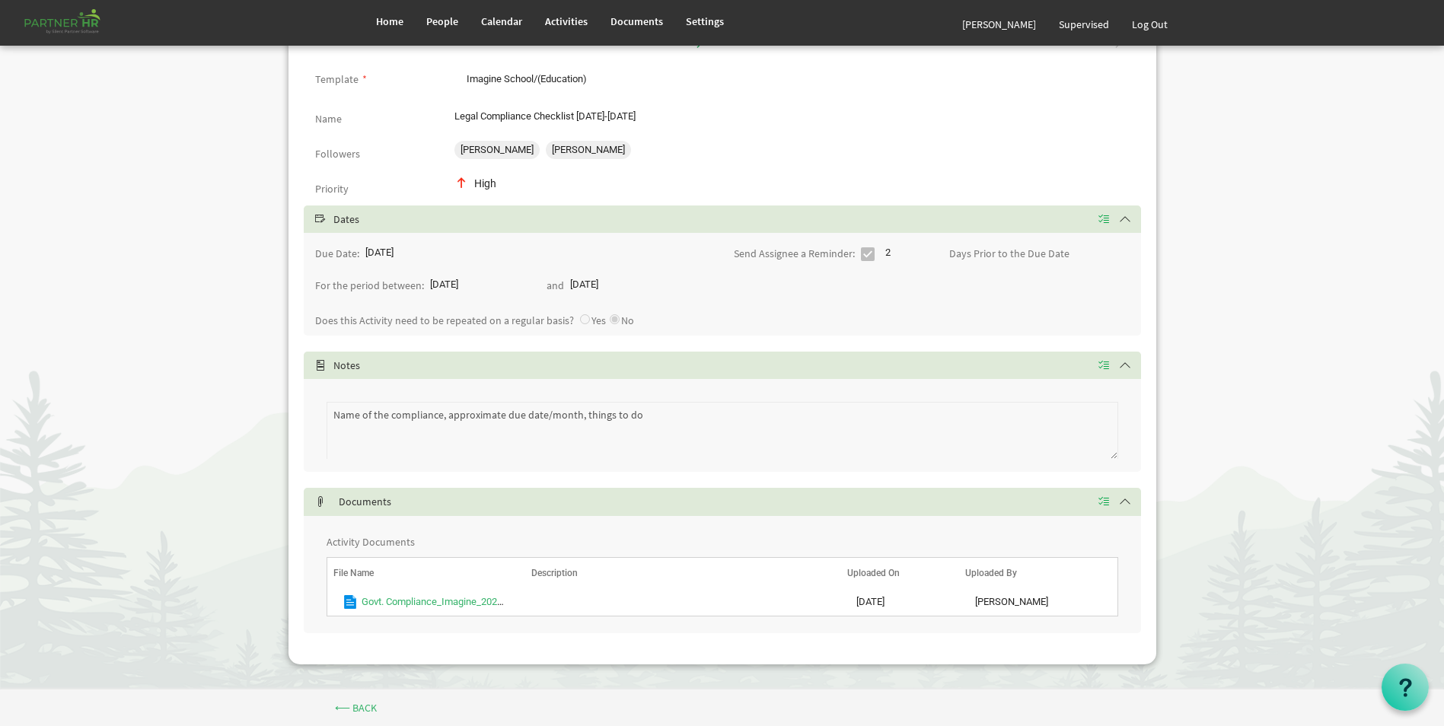
scroll to position [126, 0]
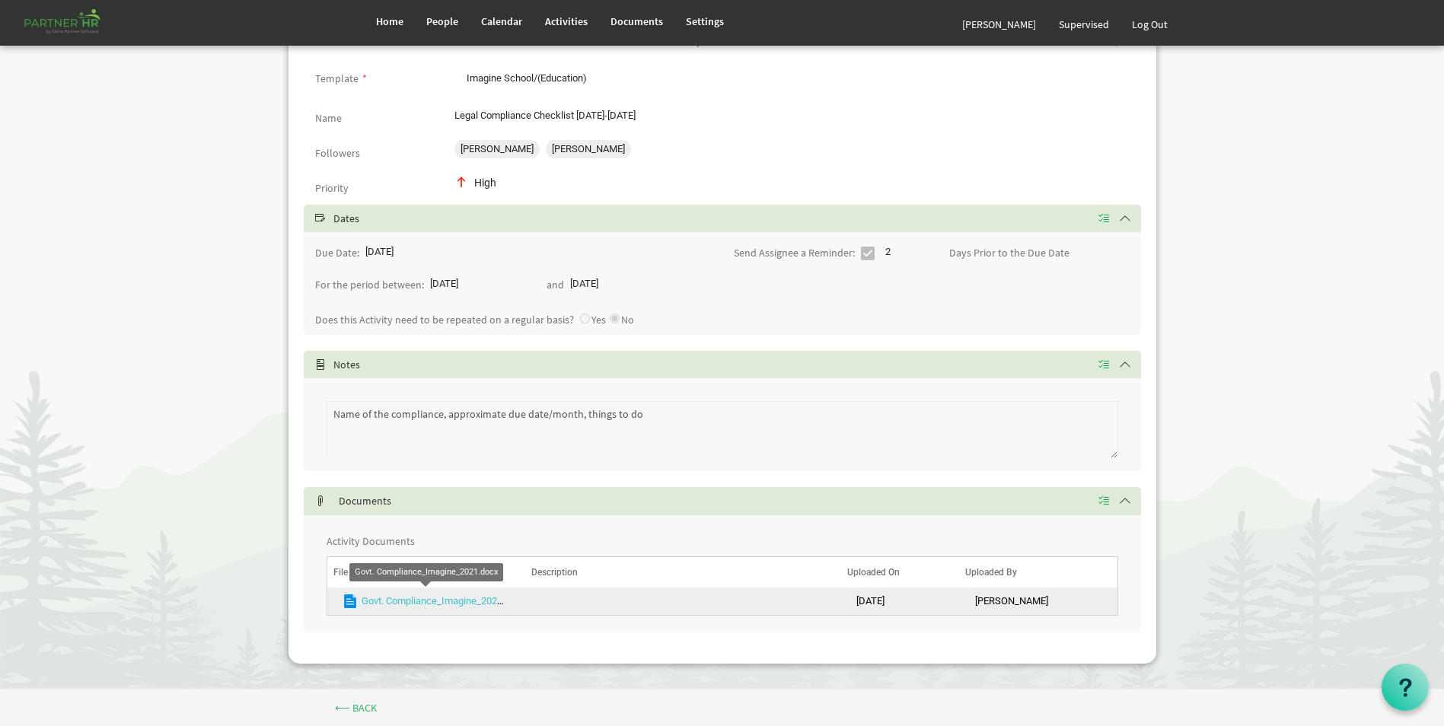
click at [403, 602] on link "Govt. Compliance_Imagine_2021.docx" at bounding box center [443, 600] width 164 height 11
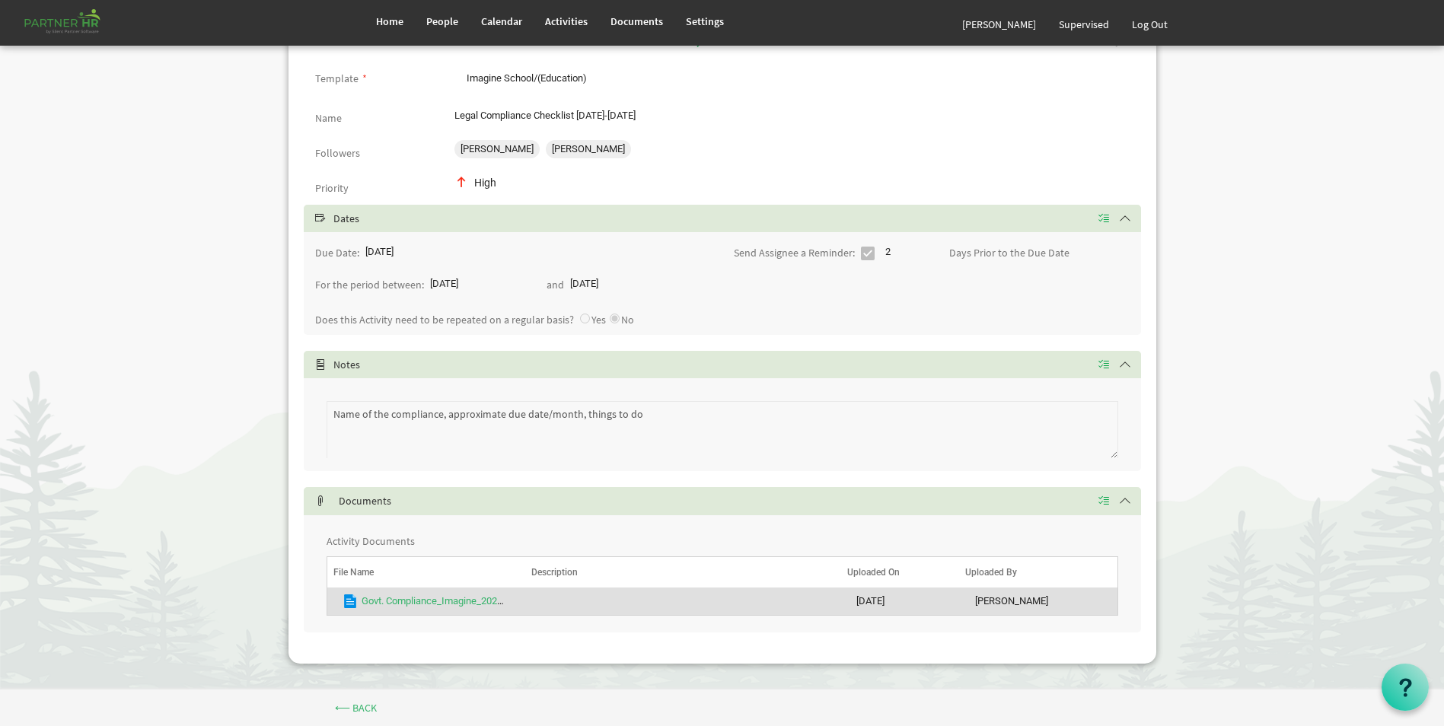
drag, startPoint x: 1258, startPoint y: 263, endPoint x: 1209, endPoint y: 306, distance: 64.7
click at [1258, 263] on body "Home People Calendar" at bounding box center [722, 282] width 1444 height 816
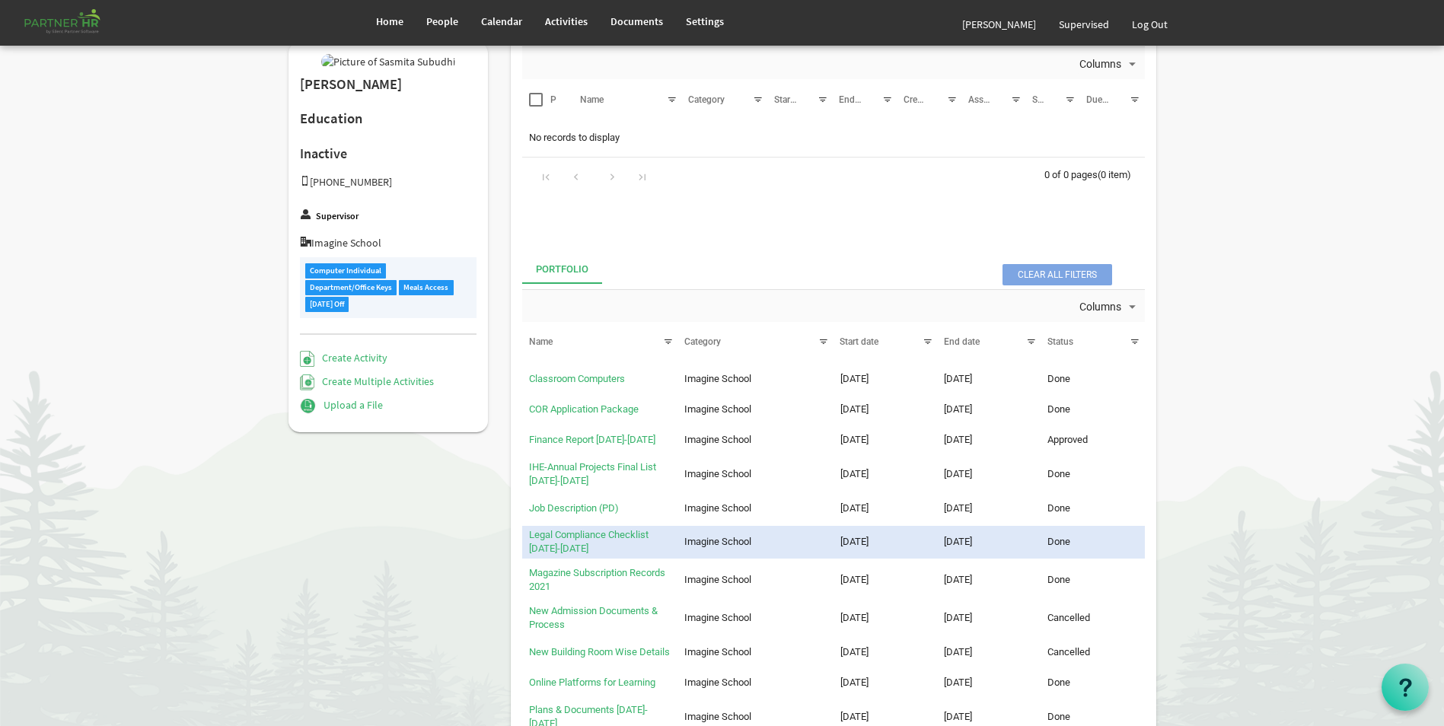
scroll to position [228, 0]
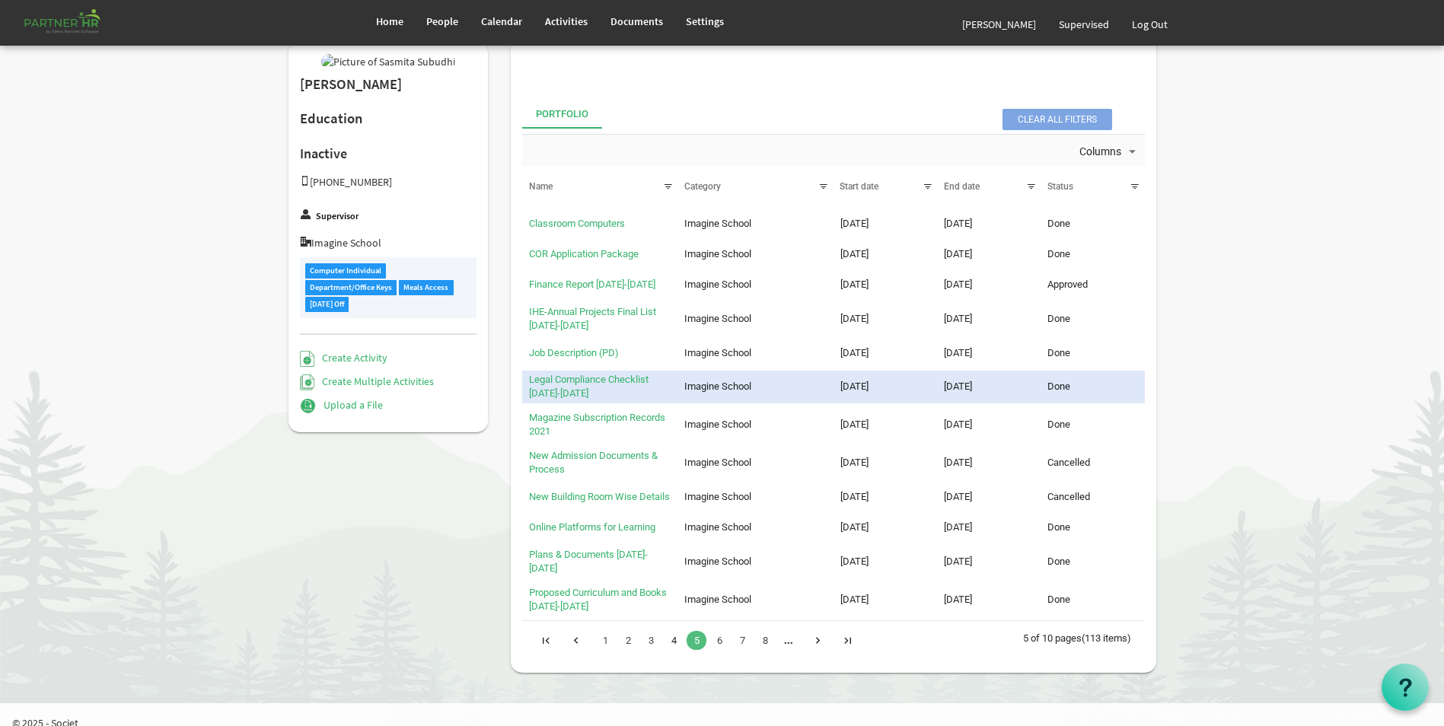
click at [670, 642] on link "4" at bounding box center [674, 640] width 20 height 19
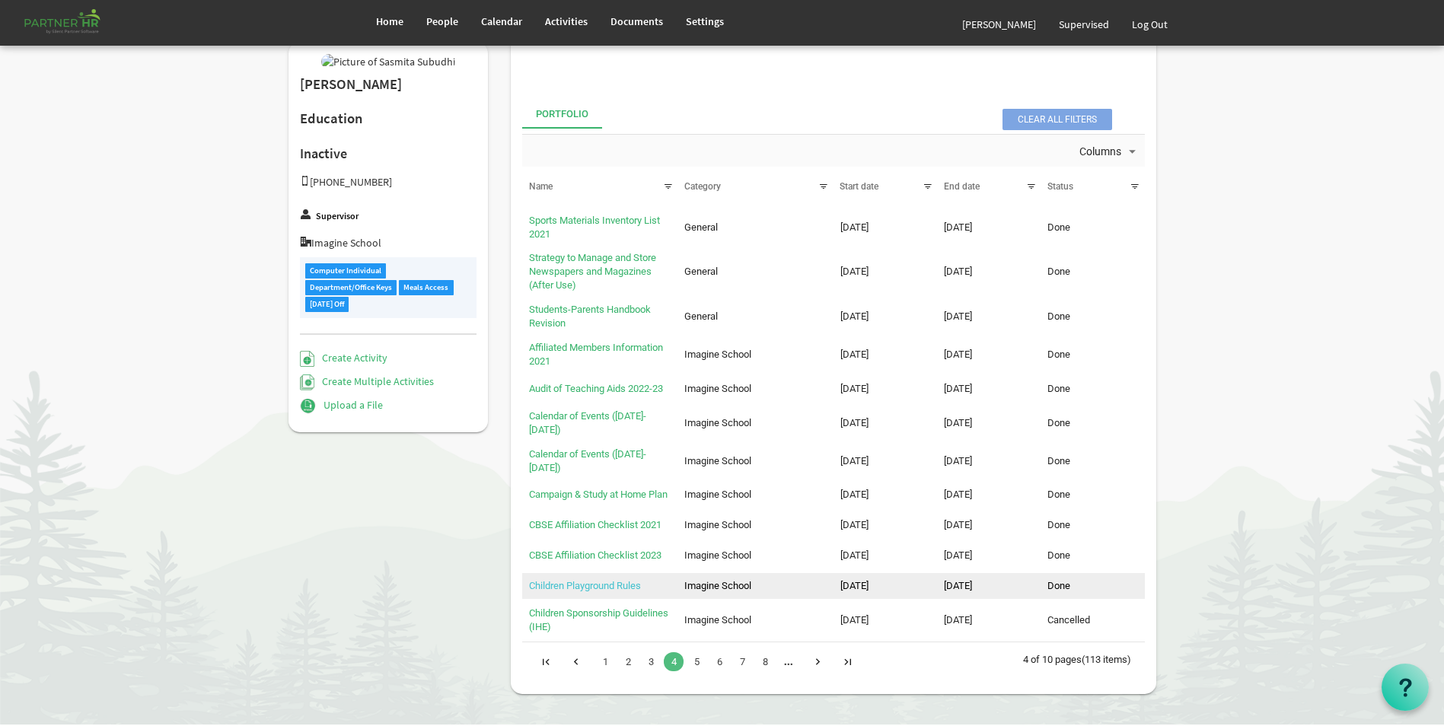
click at [556, 591] on link "Children Playground Rules" at bounding box center [585, 585] width 112 height 11
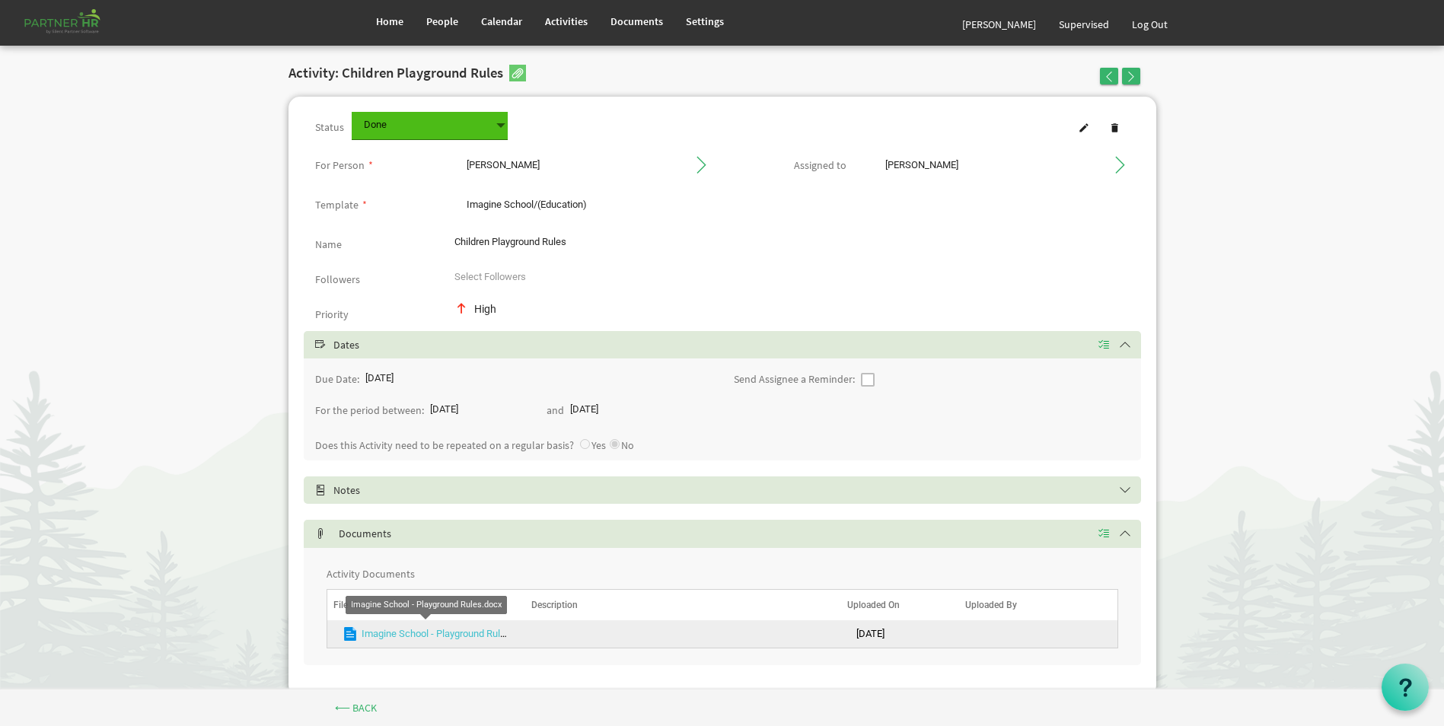
click at [400, 630] on link "Imagine School - Playground Rules.docx" at bounding box center [447, 633] width 172 height 11
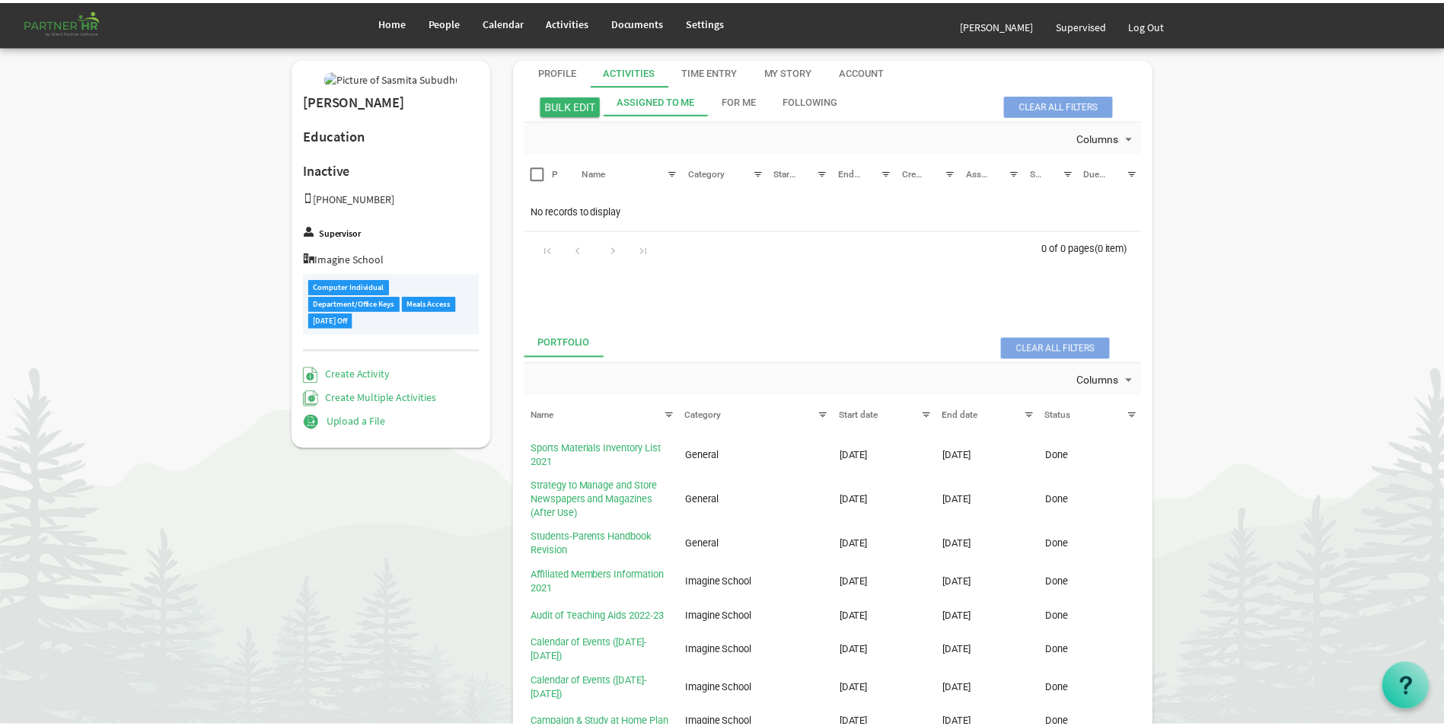
scroll to position [271, 0]
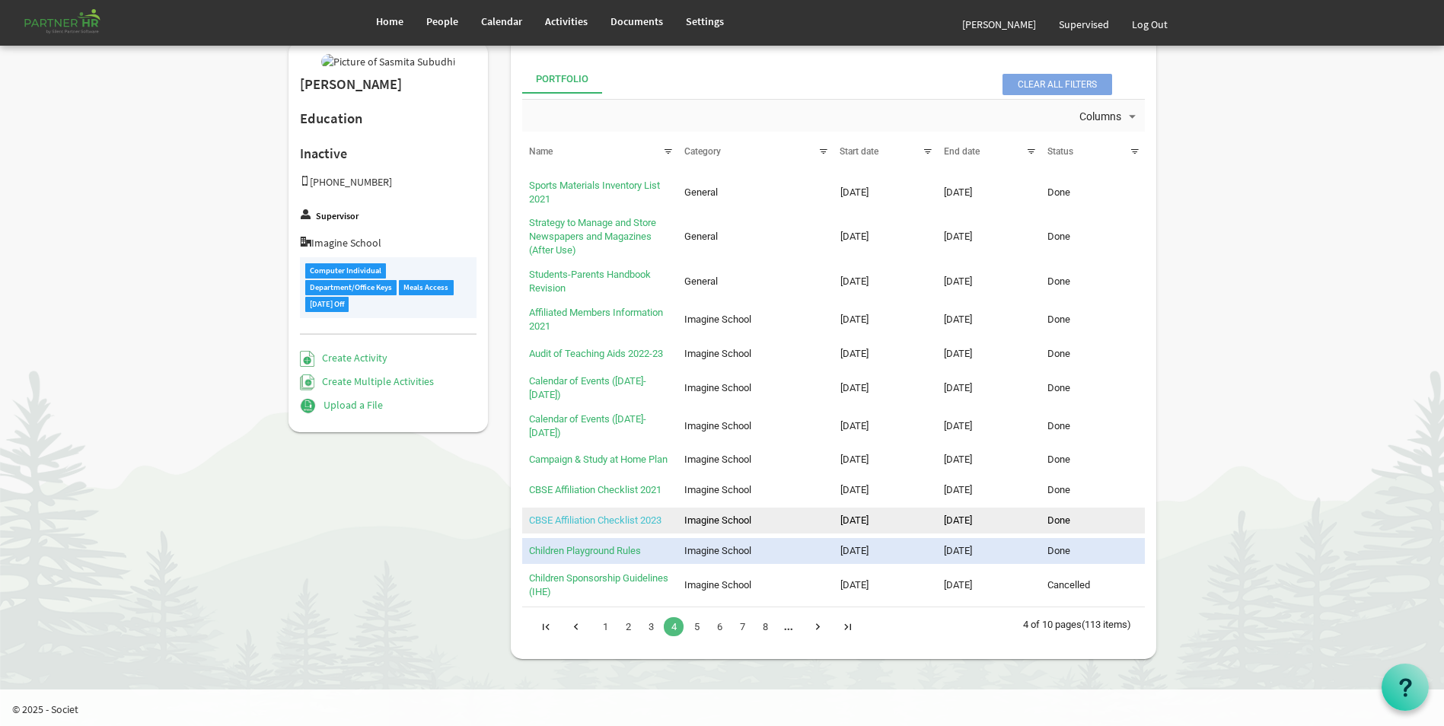
click at [567, 520] on link "CBSE Affiliation Checklist 2023" at bounding box center [595, 519] width 132 height 11
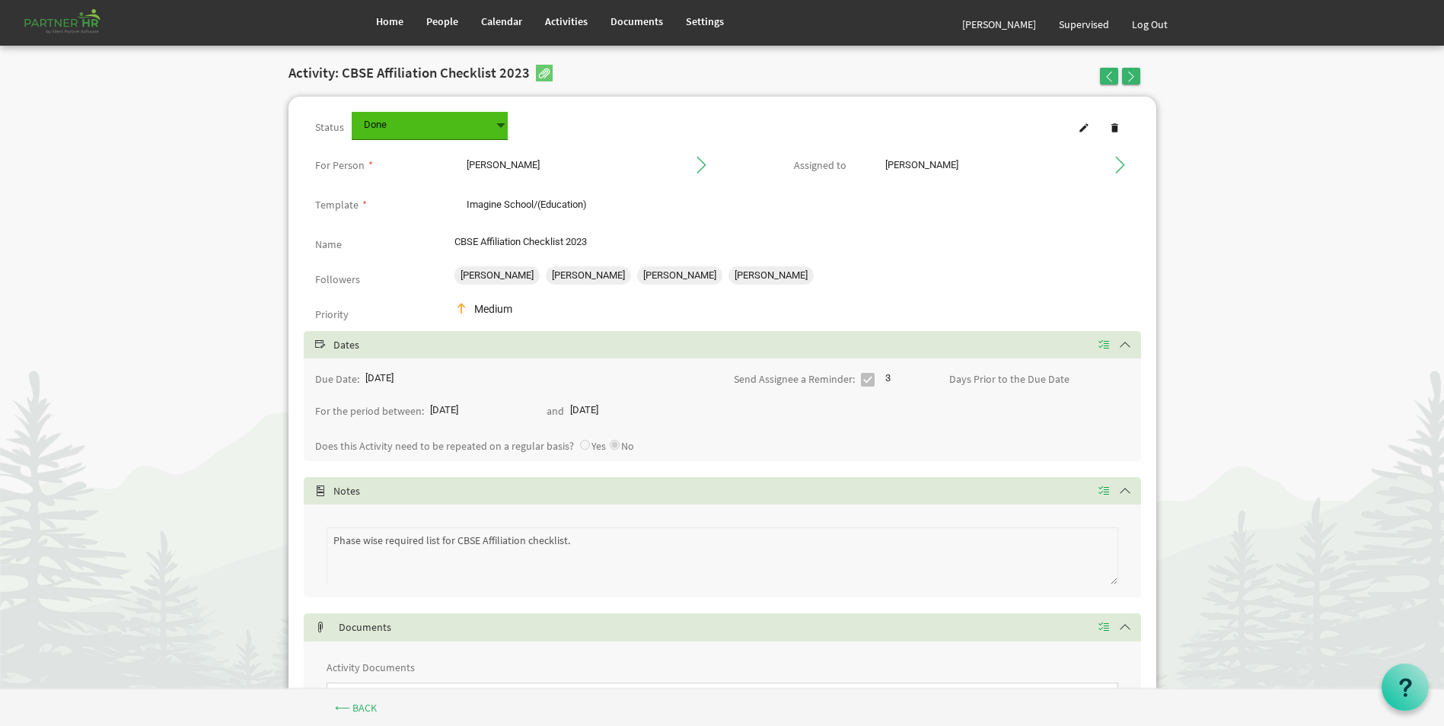
scroll to position [126, 0]
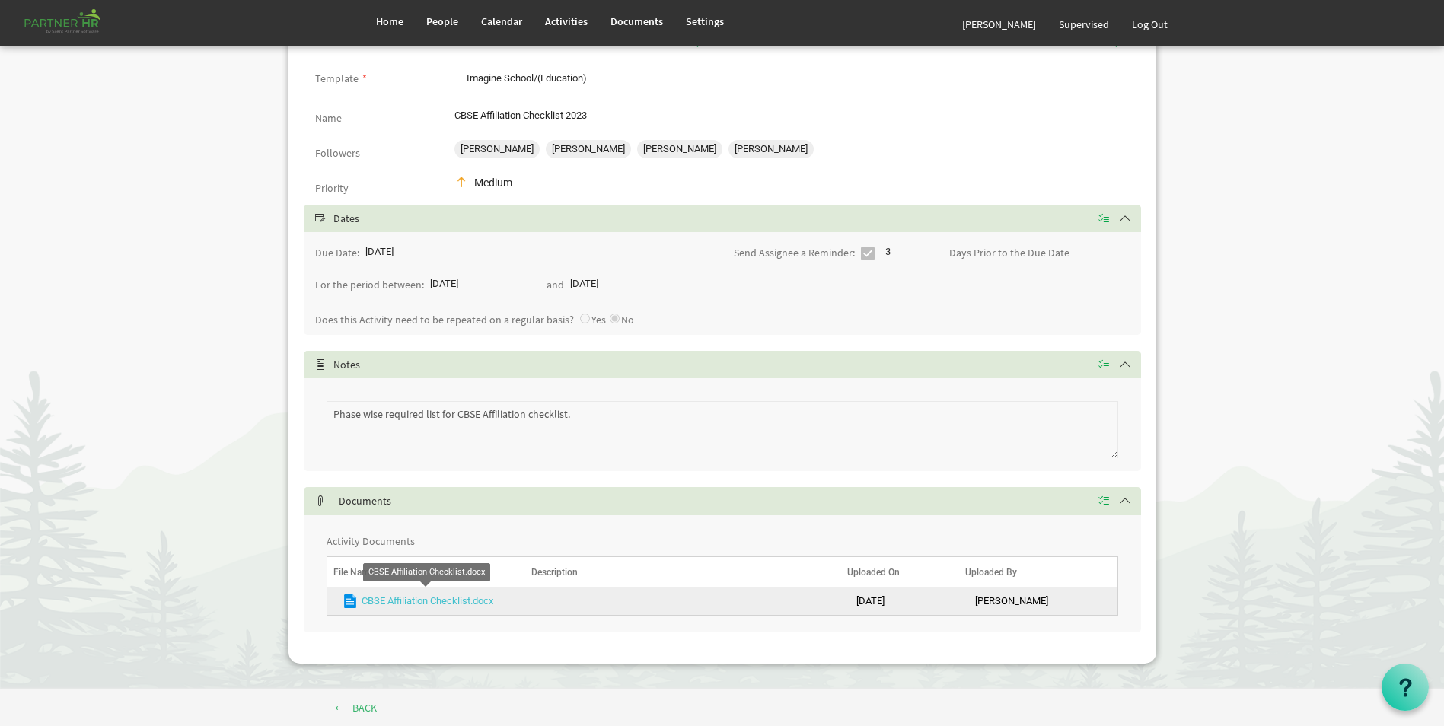
click at [416, 599] on link "CBSE Affiliation Checklist.docx" at bounding box center [427, 600] width 132 height 11
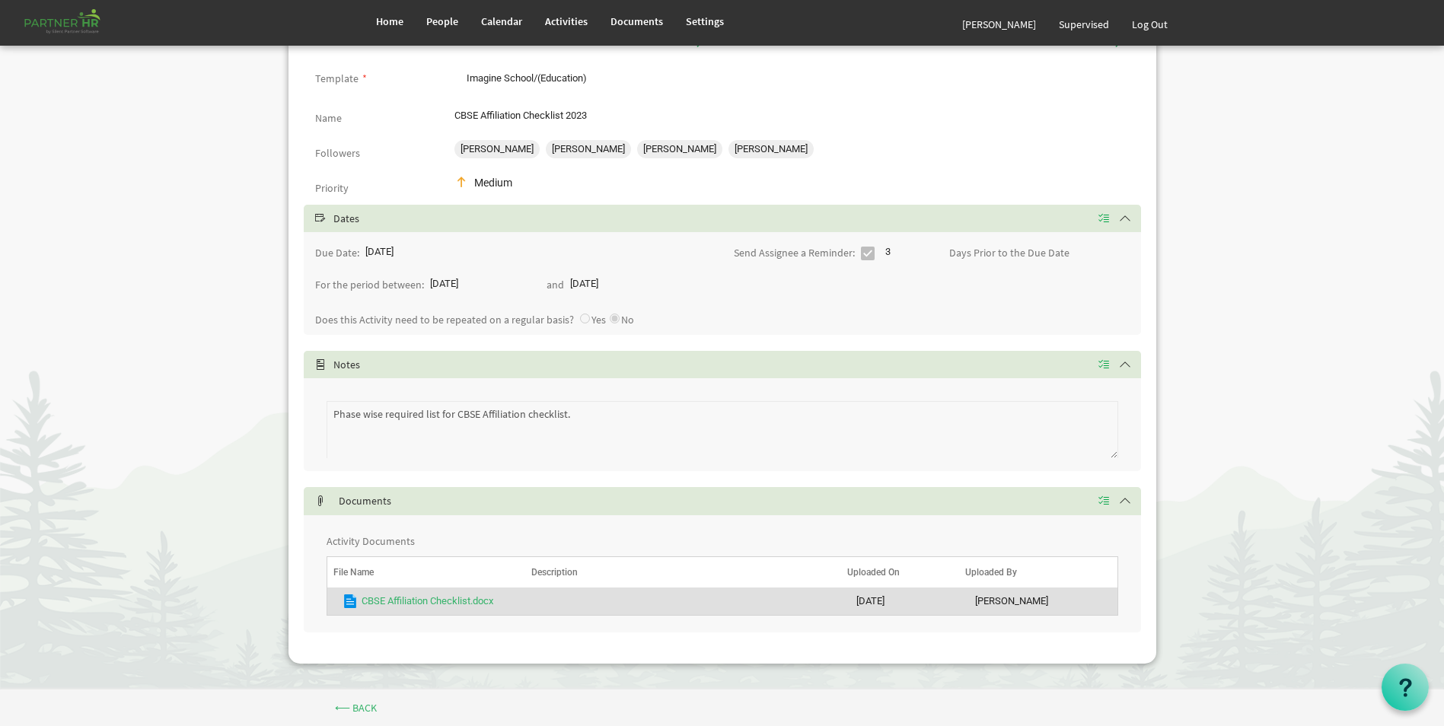
drag, startPoint x: 126, startPoint y: 164, endPoint x: 77, endPoint y: 82, distance: 95.9
click at [127, 162] on body "Home People Calendar" at bounding box center [722, 282] width 1444 height 816
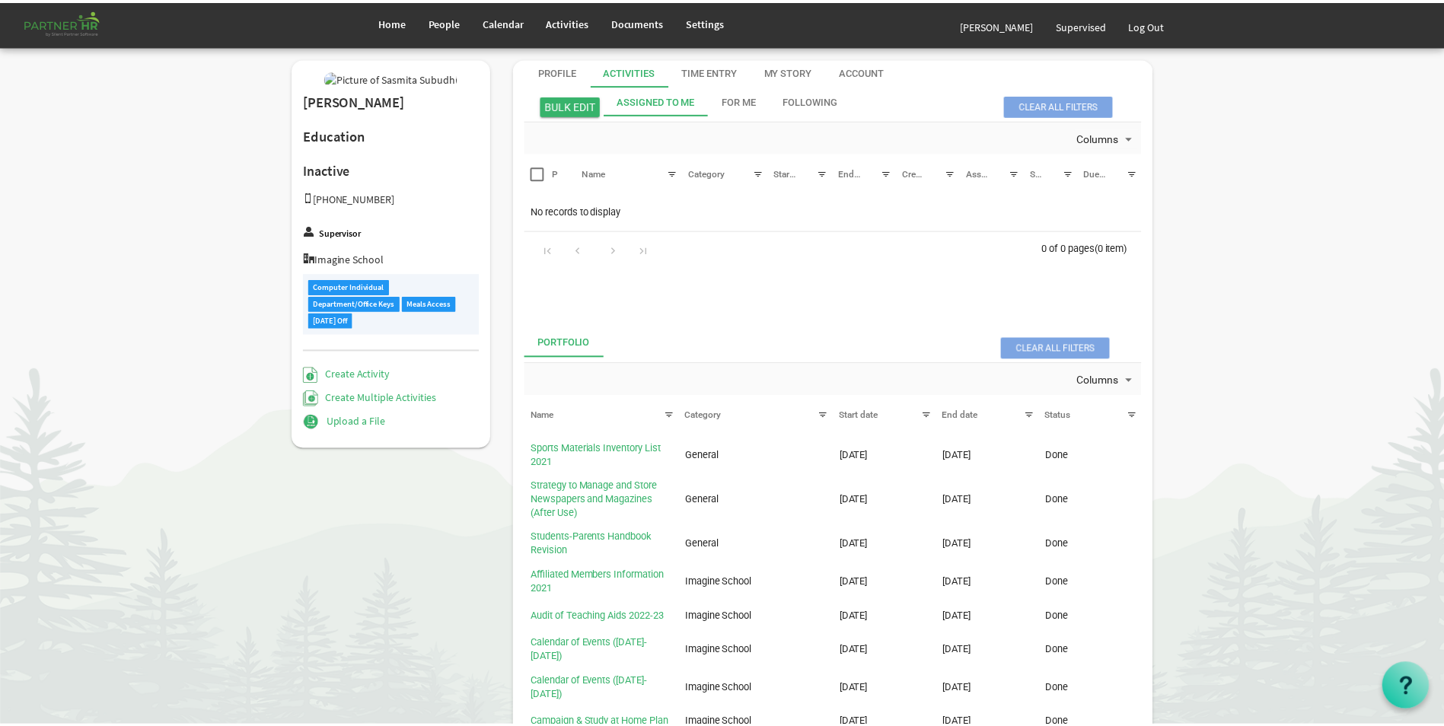
scroll to position [271, 0]
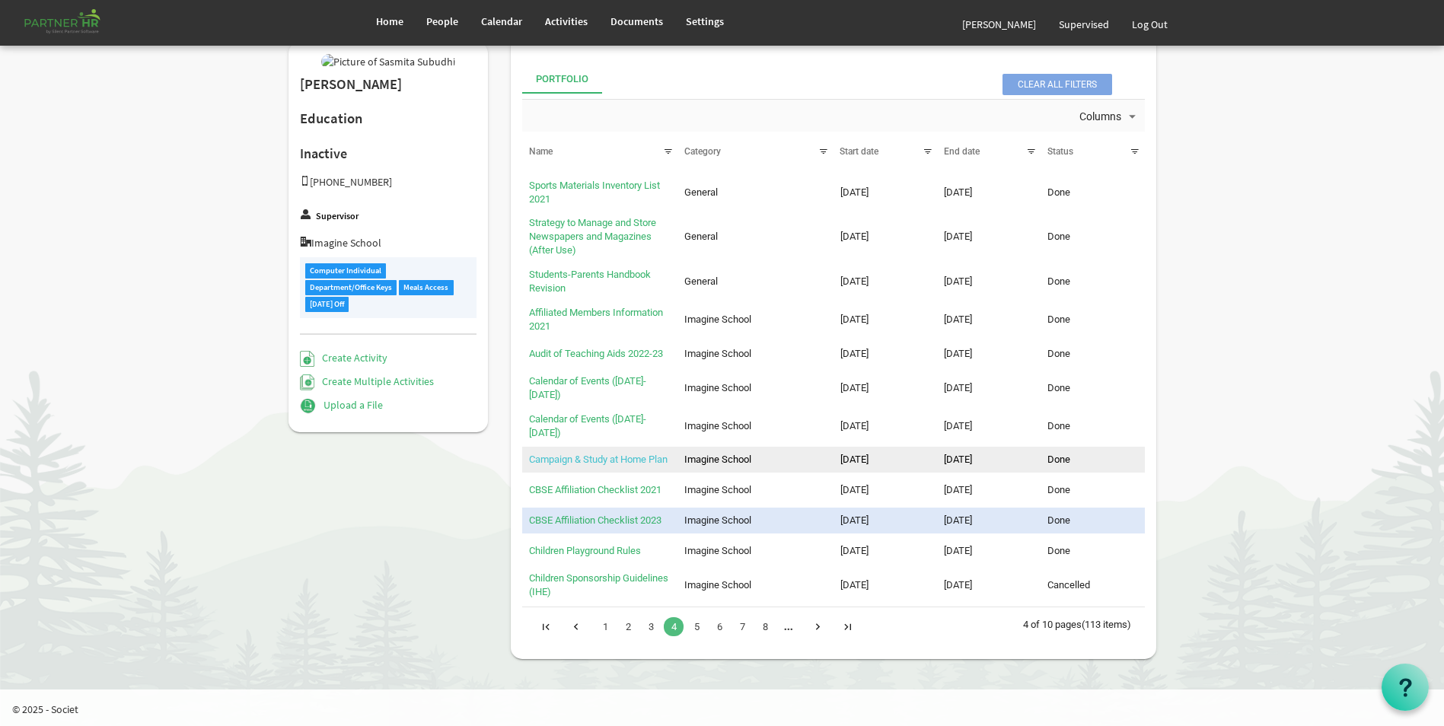
click at [574, 454] on link "Campaign & Study at Home Plan" at bounding box center [598, 459] width 139 height 11
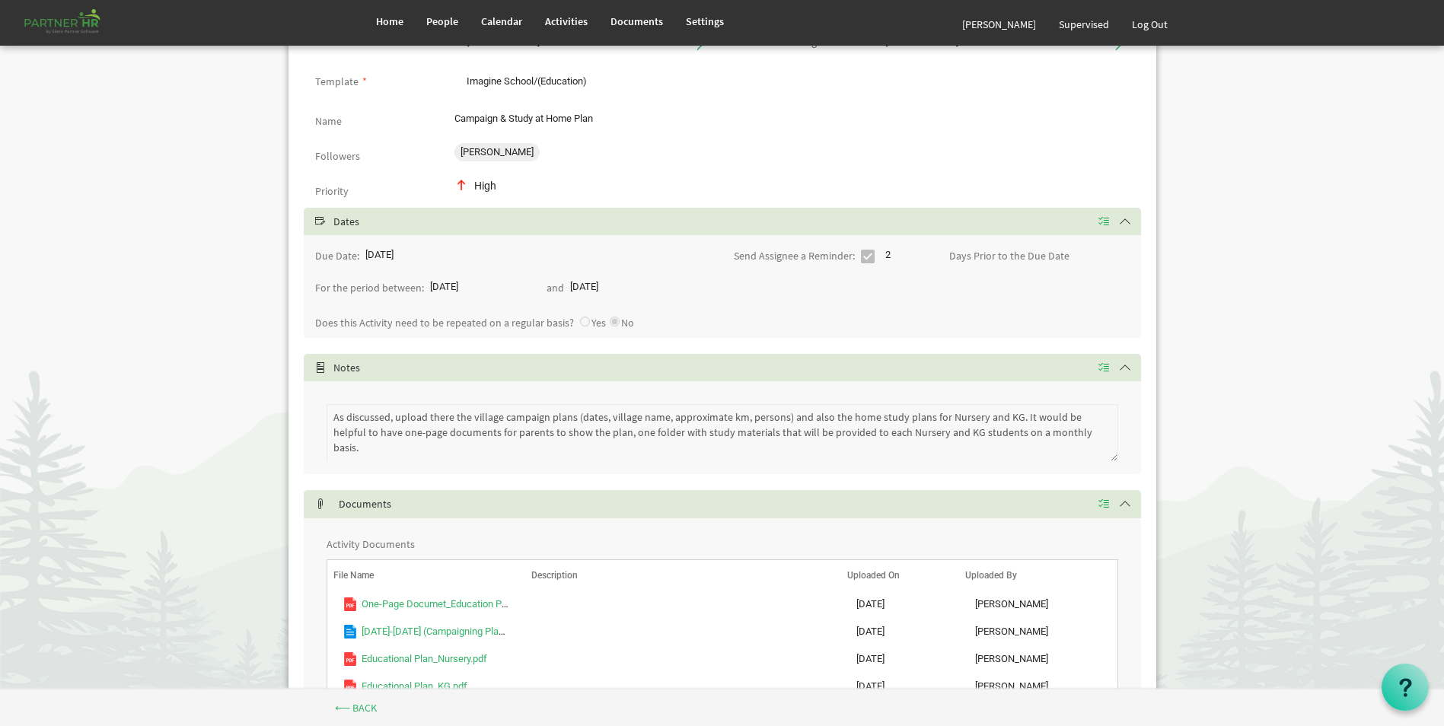
scroll to position [56, 0]
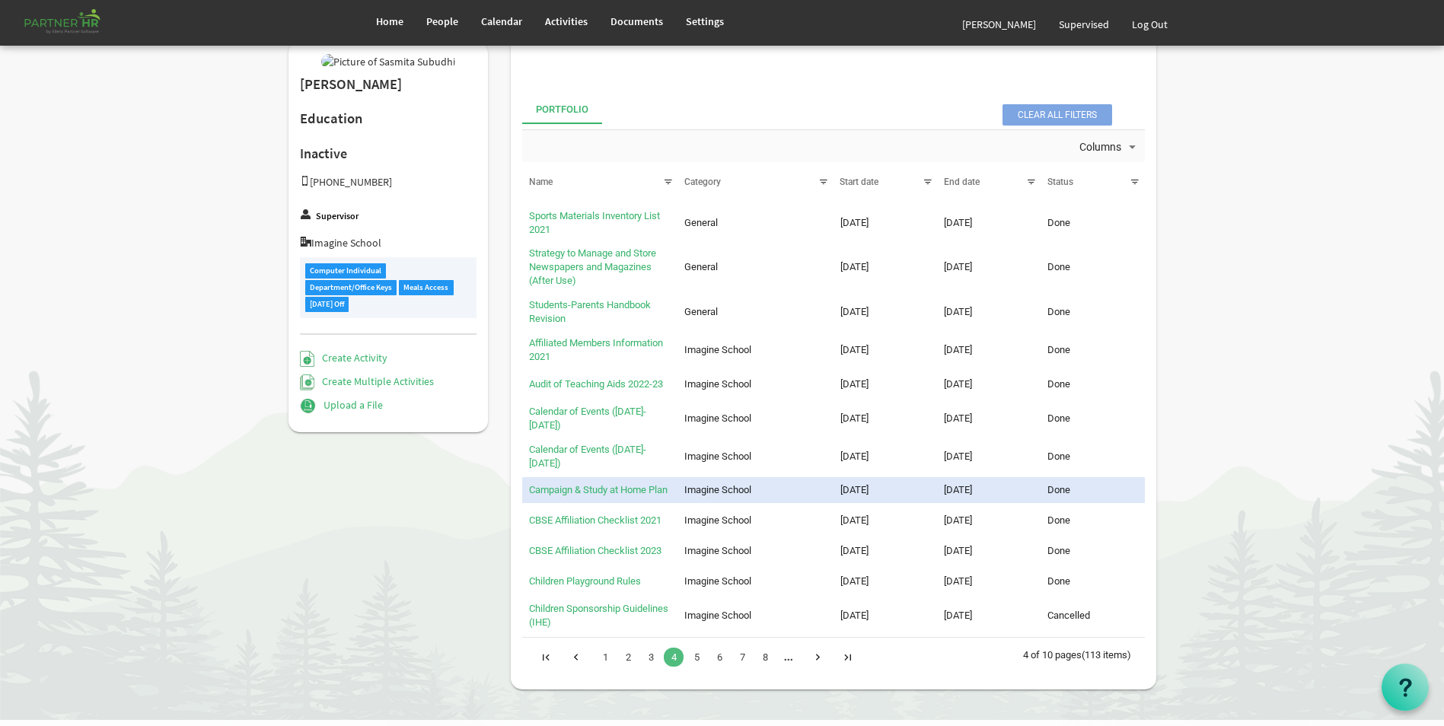
scroll to position [241, 0]
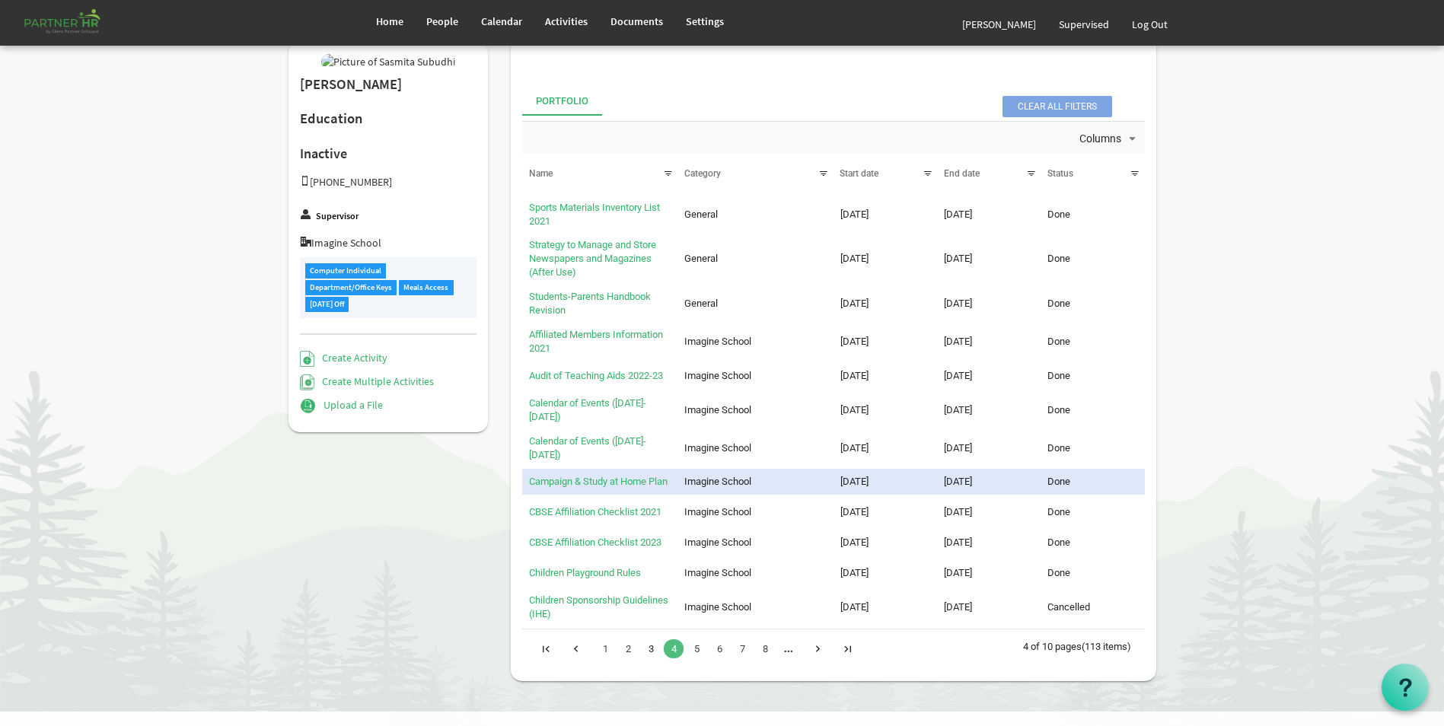
click at [646, 658] on link "3" at bounding box center [651, 648] width 20 height 19
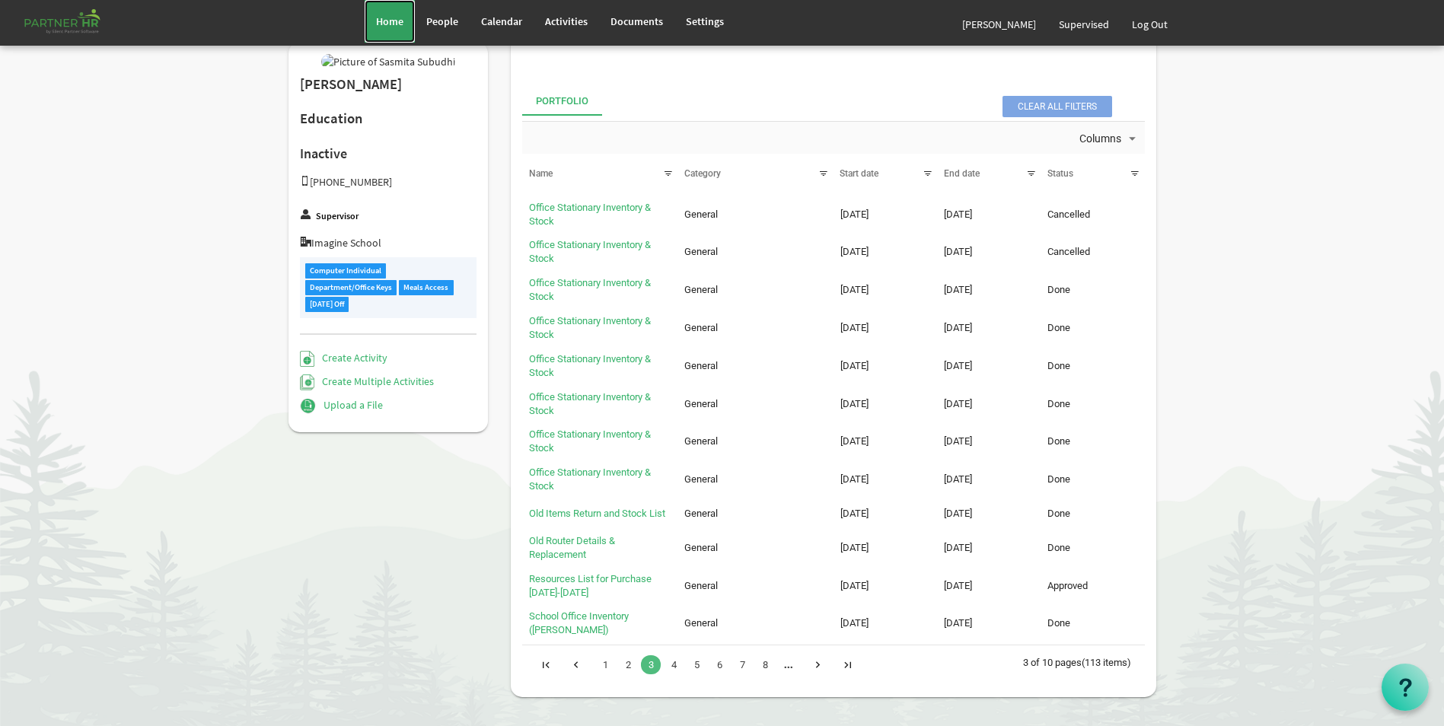
click at [396, 16] on span "Home" at bounding box center [389, 21] width 27 height 14
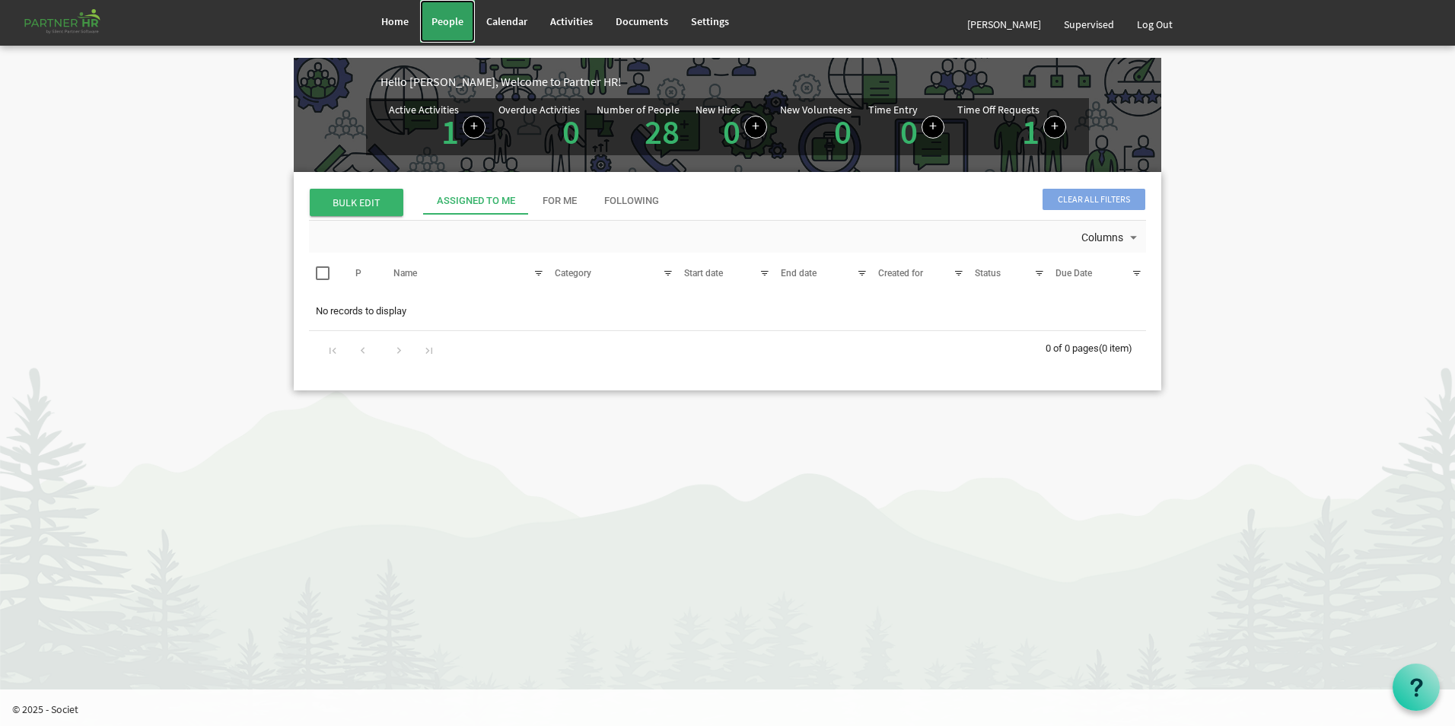
click at [438, 24] on span "People" at bounding box center [447, 21] width 32 height 14
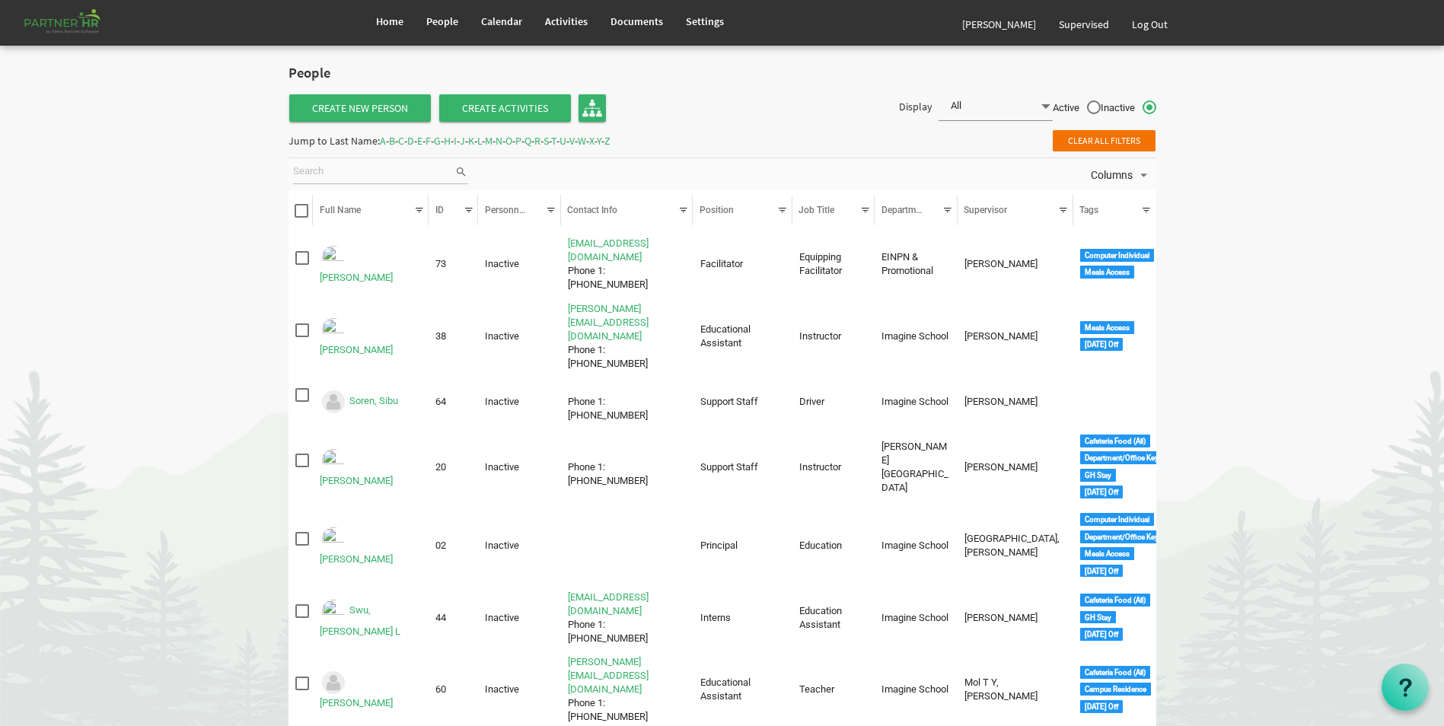
click at [1092, 108] on label "Active" at bounding box center [1076, 108] width 48 height 16
click at [1053, 104] on input "Active" at bounding box center [1052, 103] width 1 height 1
radio input "true"
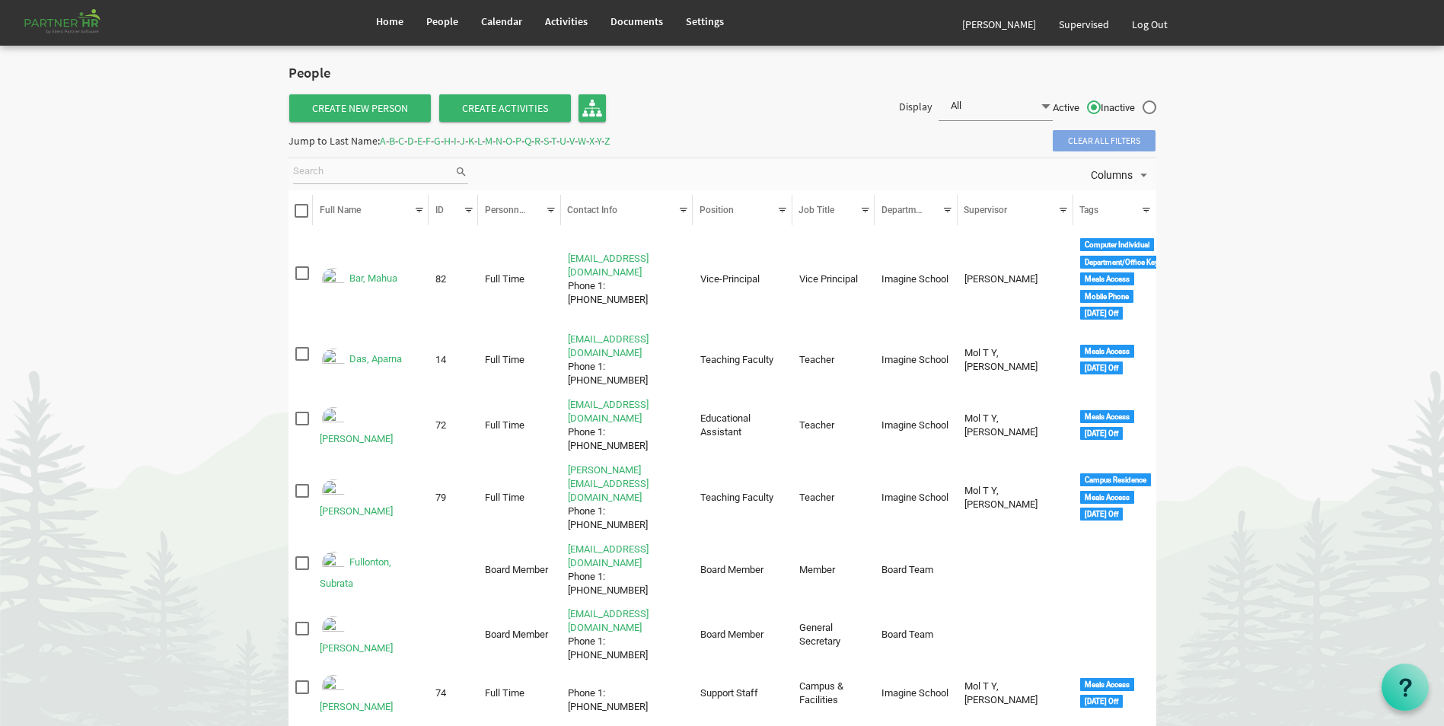
click at [387, 142] on div "Jump to Last Name: A - B - C - D - E - F - G - H - I - J - K - L - M - N - O - …" at bounding box center [449, 141] width 322 height 24
click at [381, 145] on div "Jump to Last Name: A - B - C - D - E - F - G - H - I - J - K - L - M - N - O - …" at bounding box center [449, 141] width 322 height 24
click at [382, 142] on span "A" at bounding box center [383, 141] width 6 height 14
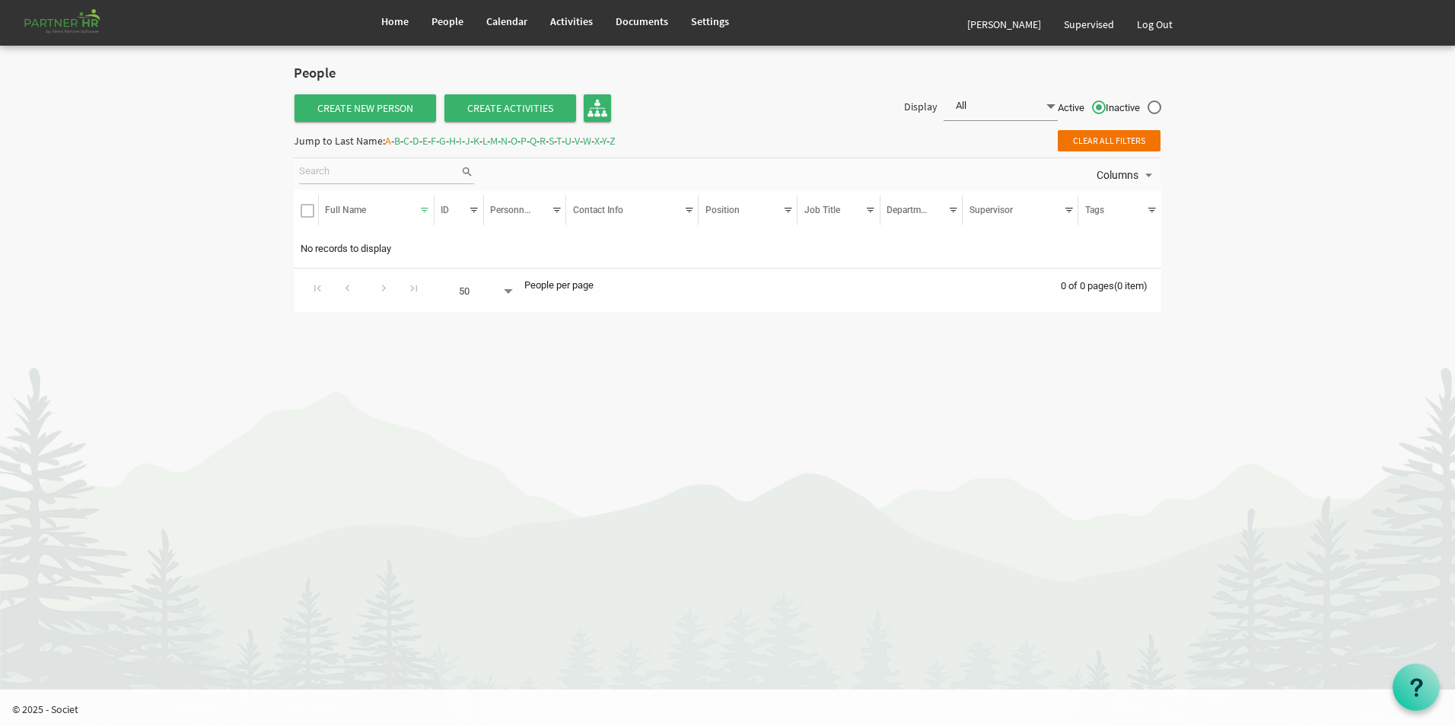
click at [400, 139] on span "B" at bounding box center [397, 141] width 6 height 14
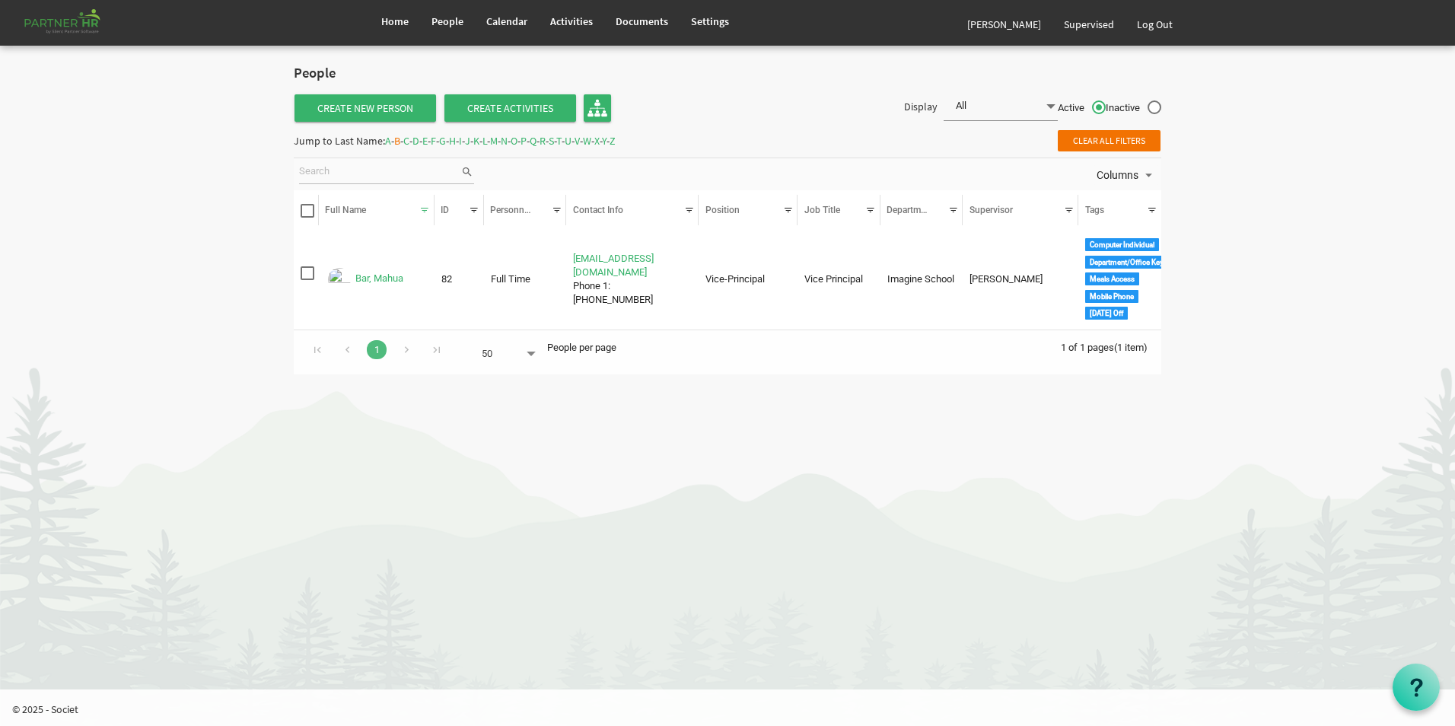
click at [1113, 146] on span "Clear all filters" at bounding box center [1109, 140] width 103 height 21
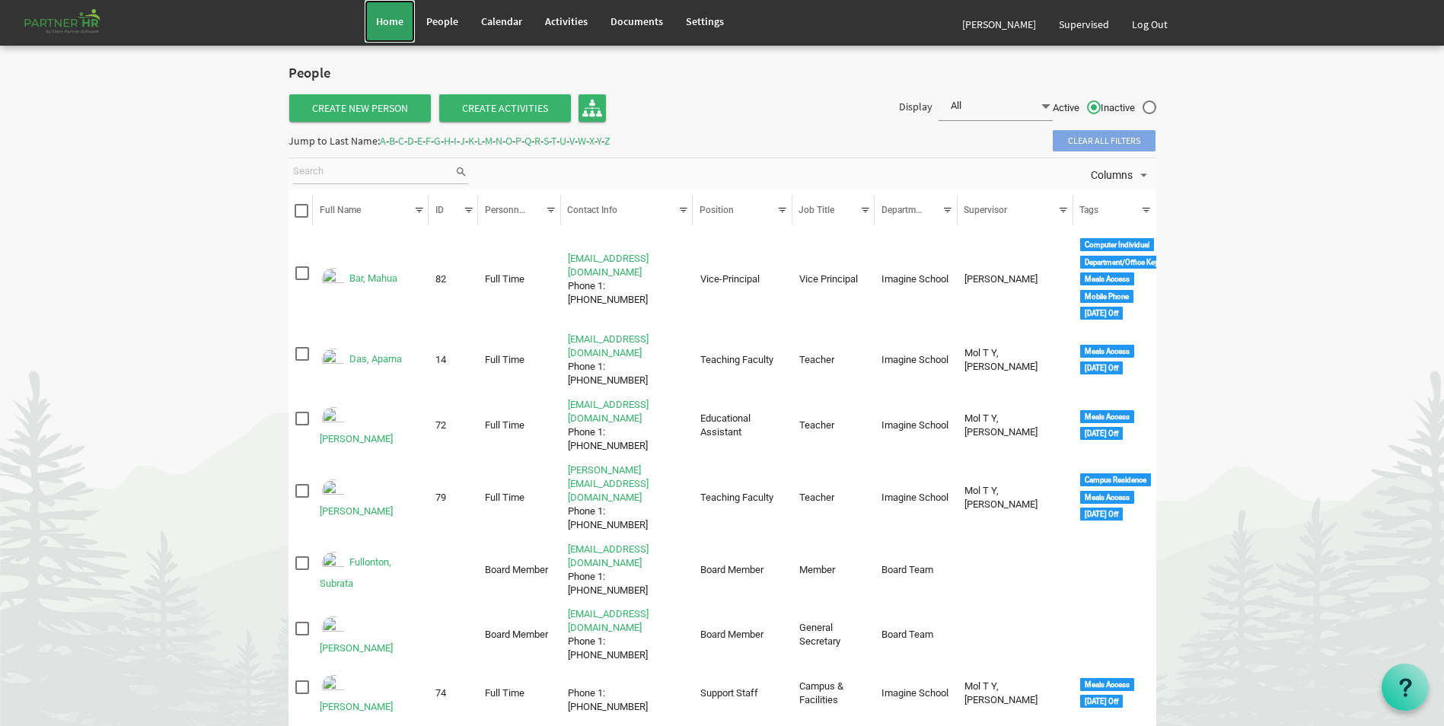
click at [392, 27] on span "Home" at bounding box center [389, 21] width 27 height 14
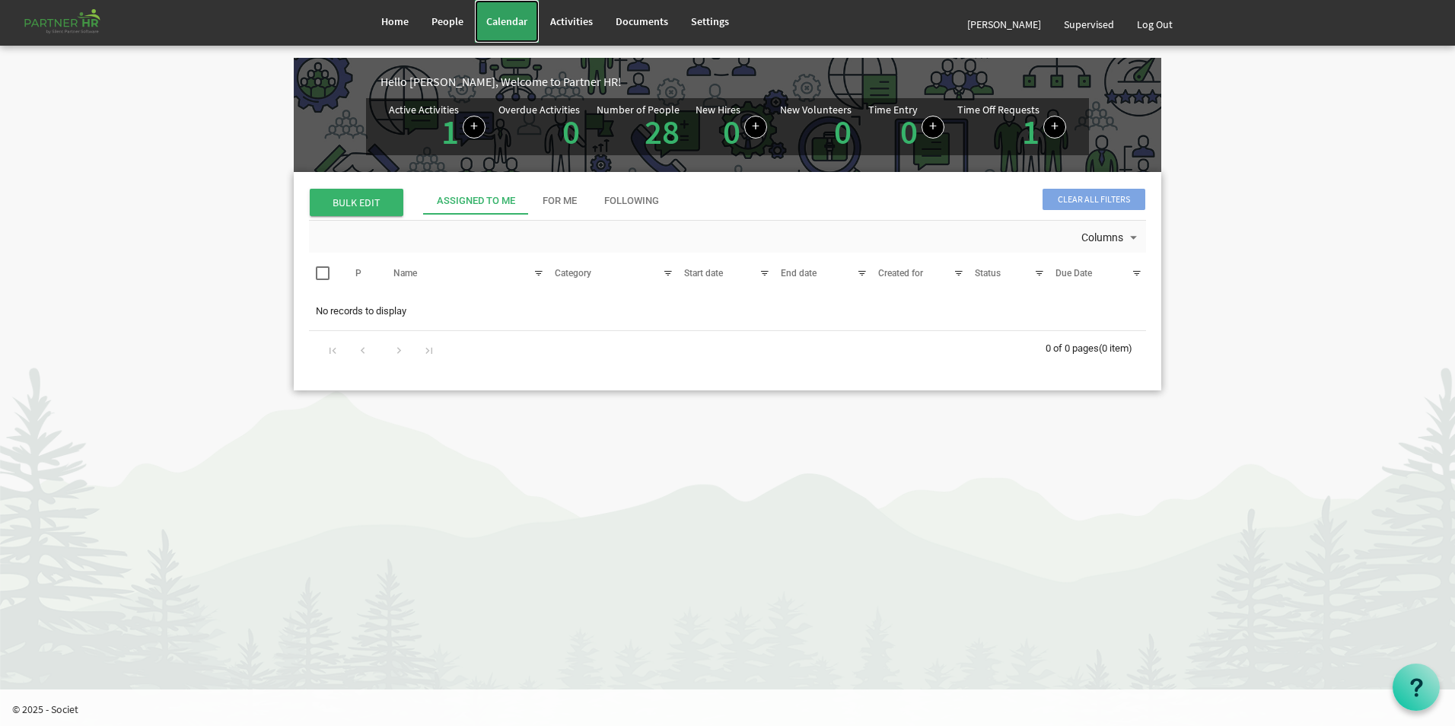
click at [533, 18] on link "Calendar" at bounding box center [507, 21] width 64 height 43
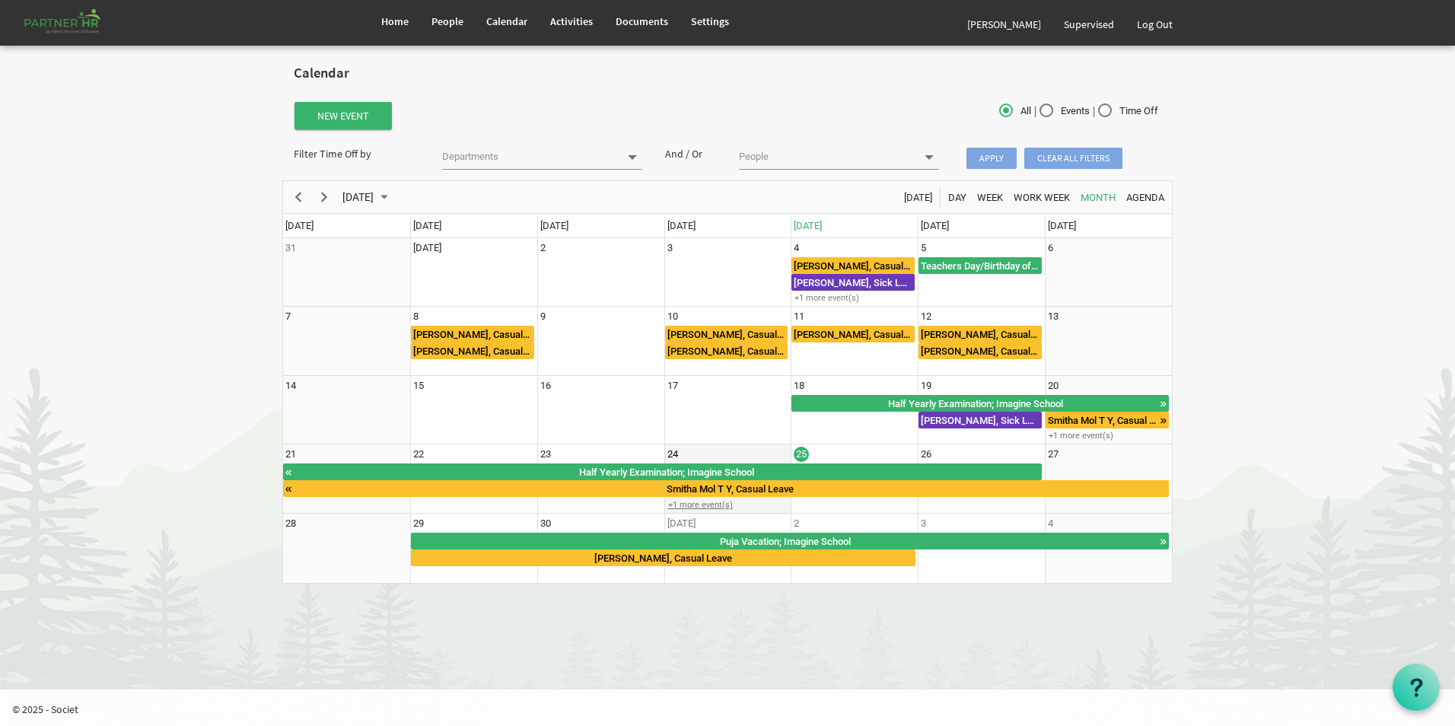
click at [688, 504] on div "+1 more event(s)" at bounding box center [728, 504] width 126 height 11
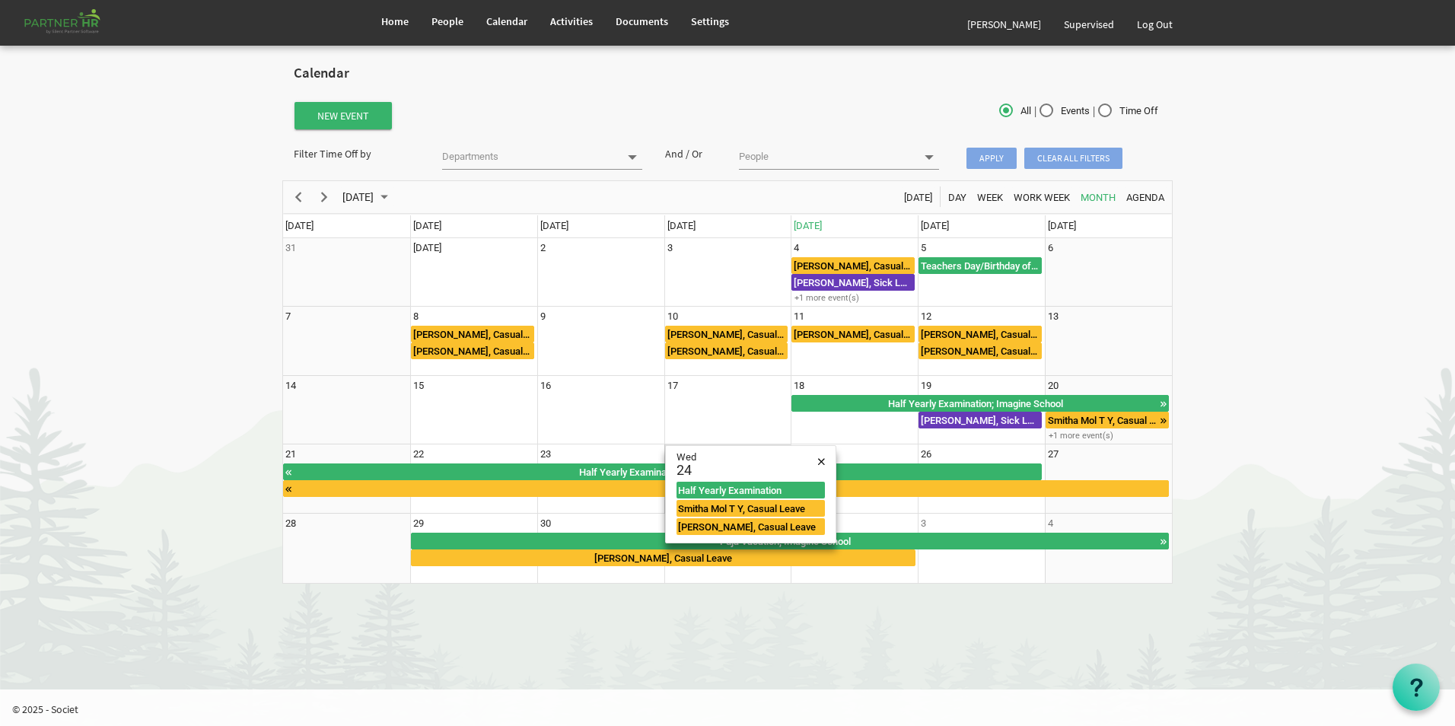
click at [817, 629] on html "Home People Calendar" at bounding box center [727, 363] width 1455 height 726
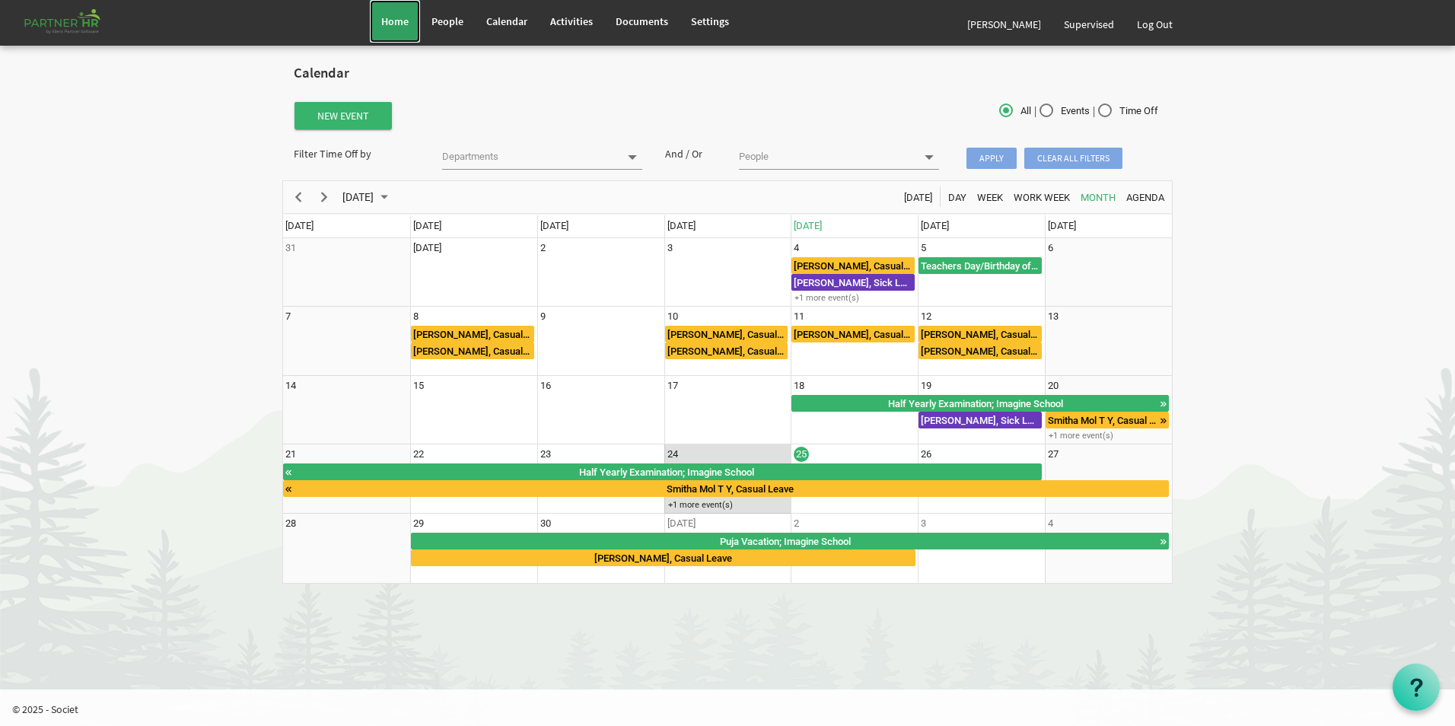
click at [387, 26] on span "Home" at bounding box center [394, 21] width 27 height 14
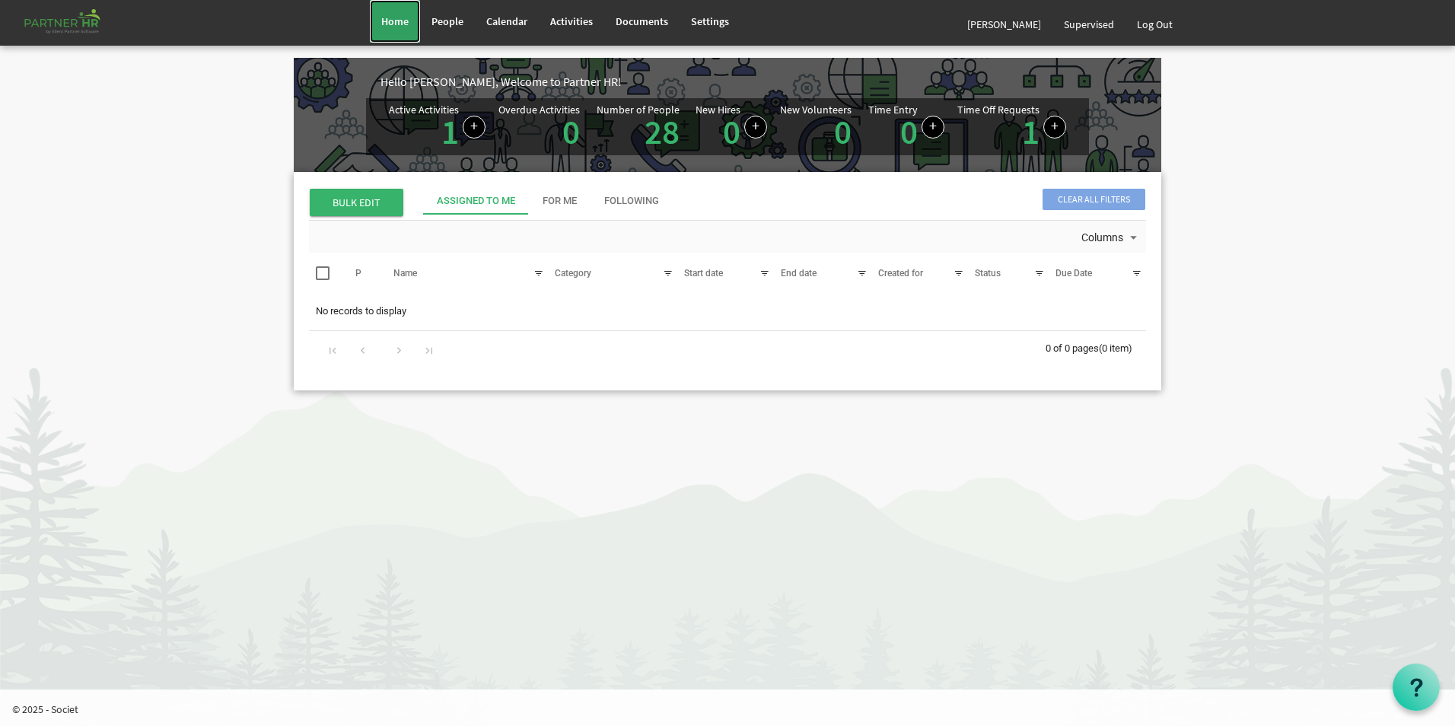
click at [396, 21] on span "Home" at bounding box center [394, 21] width 27 height 14
click at [454, 21] on span "People" at bounding box center [447, 21] width 32 height 14
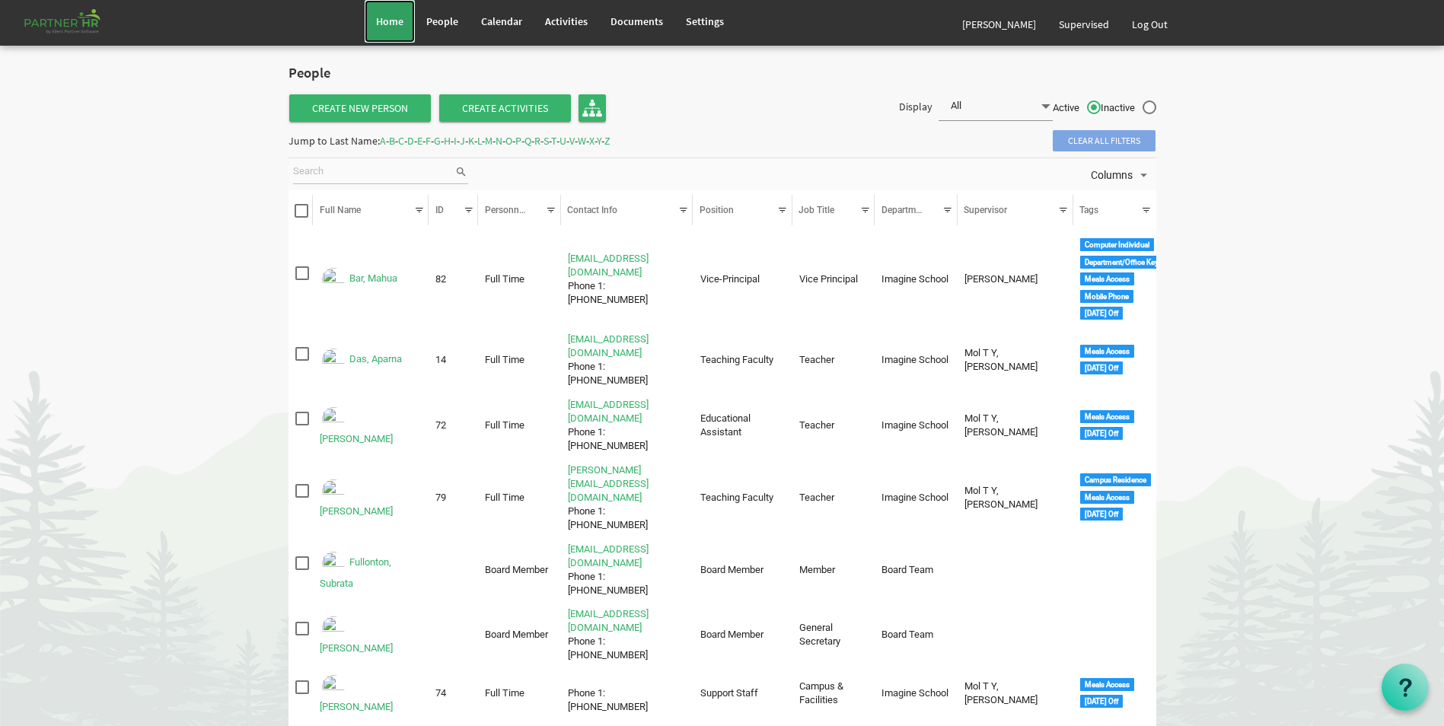
click at [383, 26] on span "Home" at bounding box center [389, 21] width 27 height 14
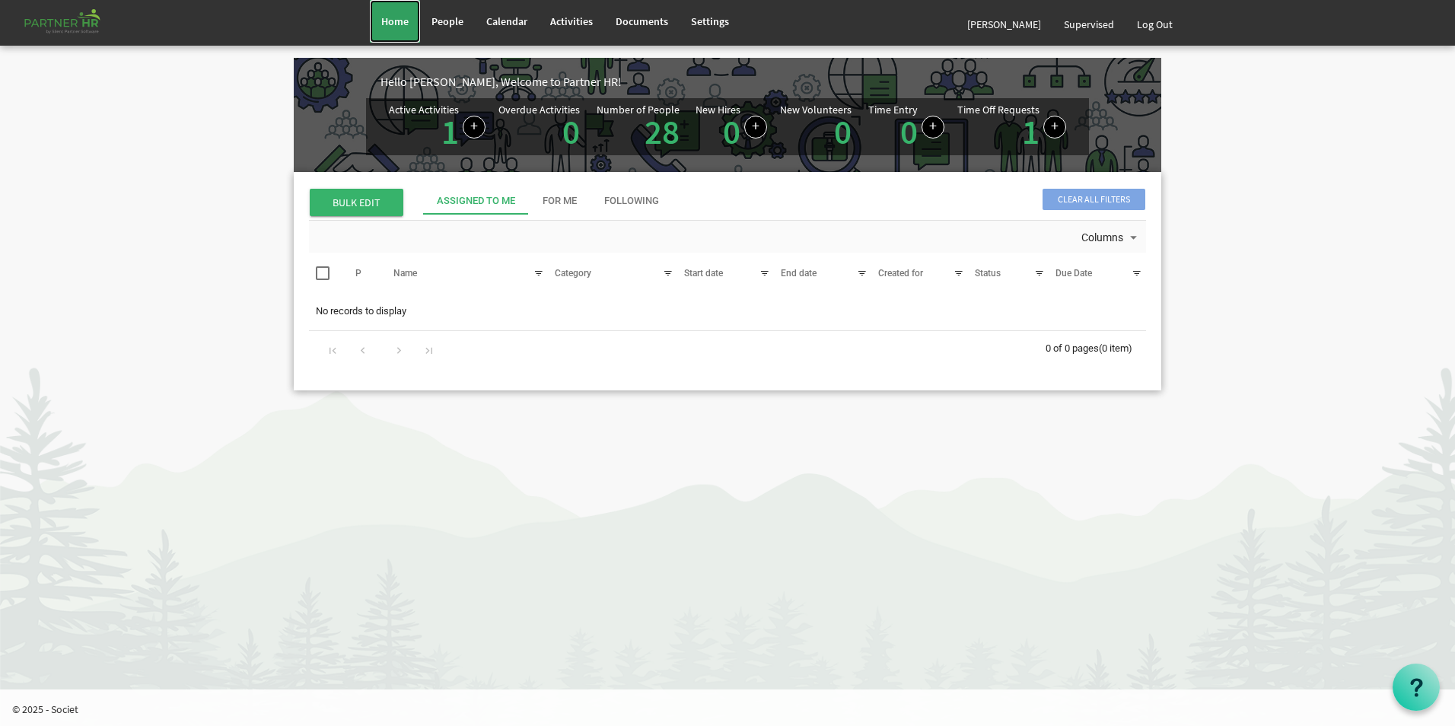
click at [385, 24] on span "Home" at bounding box center [394, 21] width 27 height 14
click at [1165, 24] on link "Log Out" at bounding box center [1155, 24] width 59 height 43
